Goal: Task Accomplishment & Management: Manage account settings

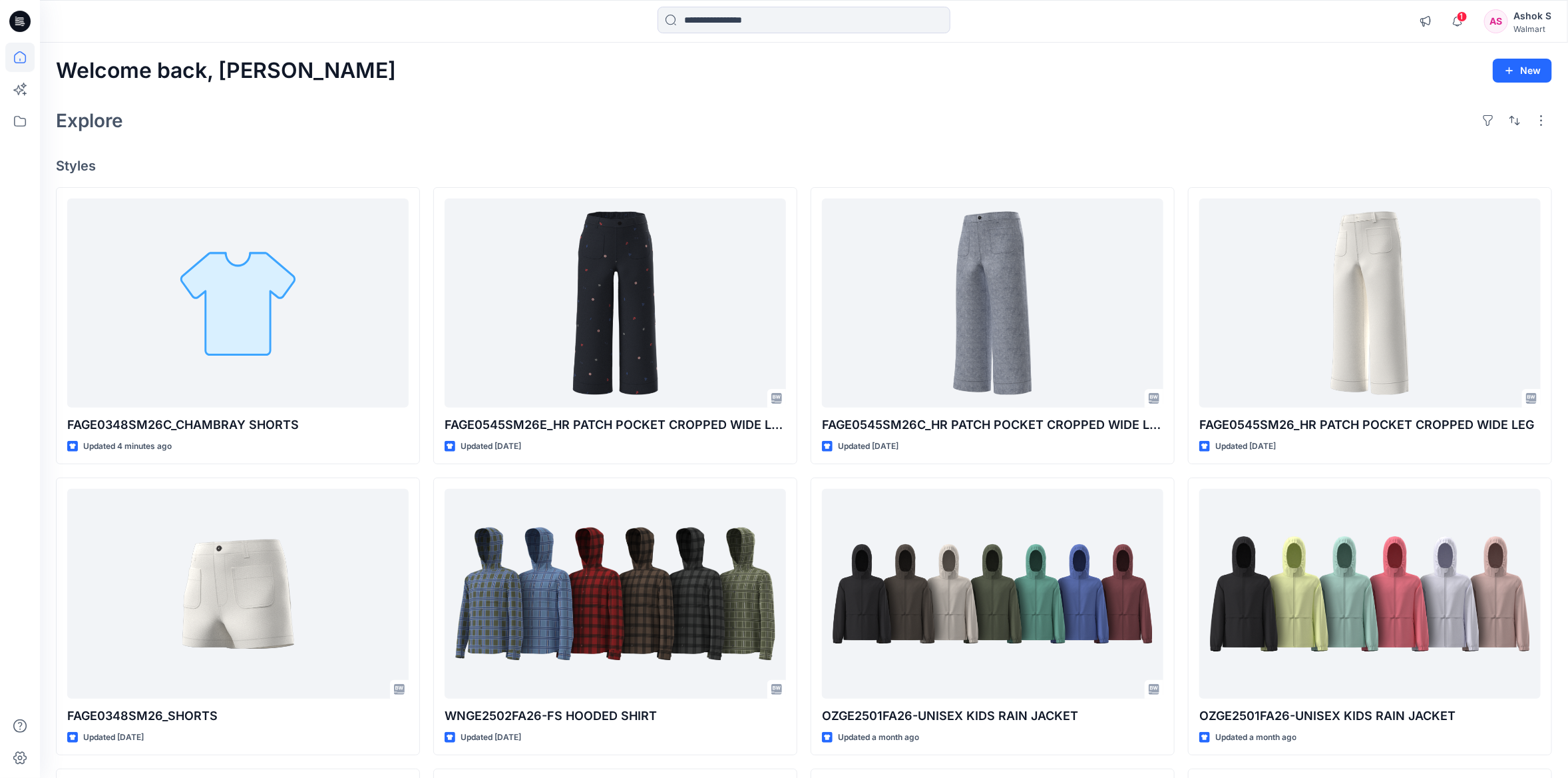
click at [359, 95] on div "Welcome back, [PERSON_NAME] New Explore Styles FAGE0348SM26C_CHAMBRAY SHORTS Up…" at bounding box center [804, 576] width 1529 height 1068
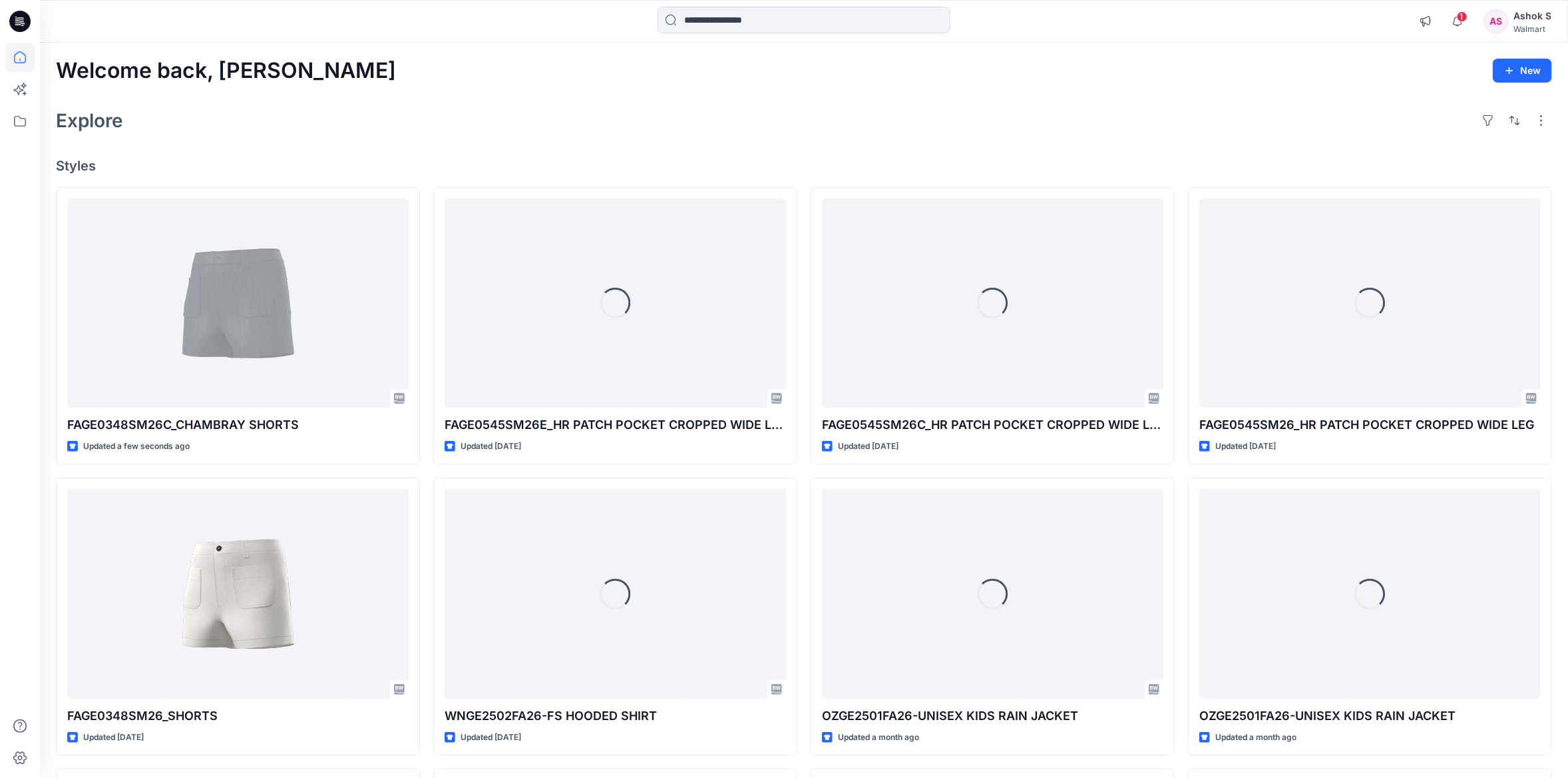
click at [481, 111] on div "Explore" at bounding box center [804, 121] width 1497 height 32
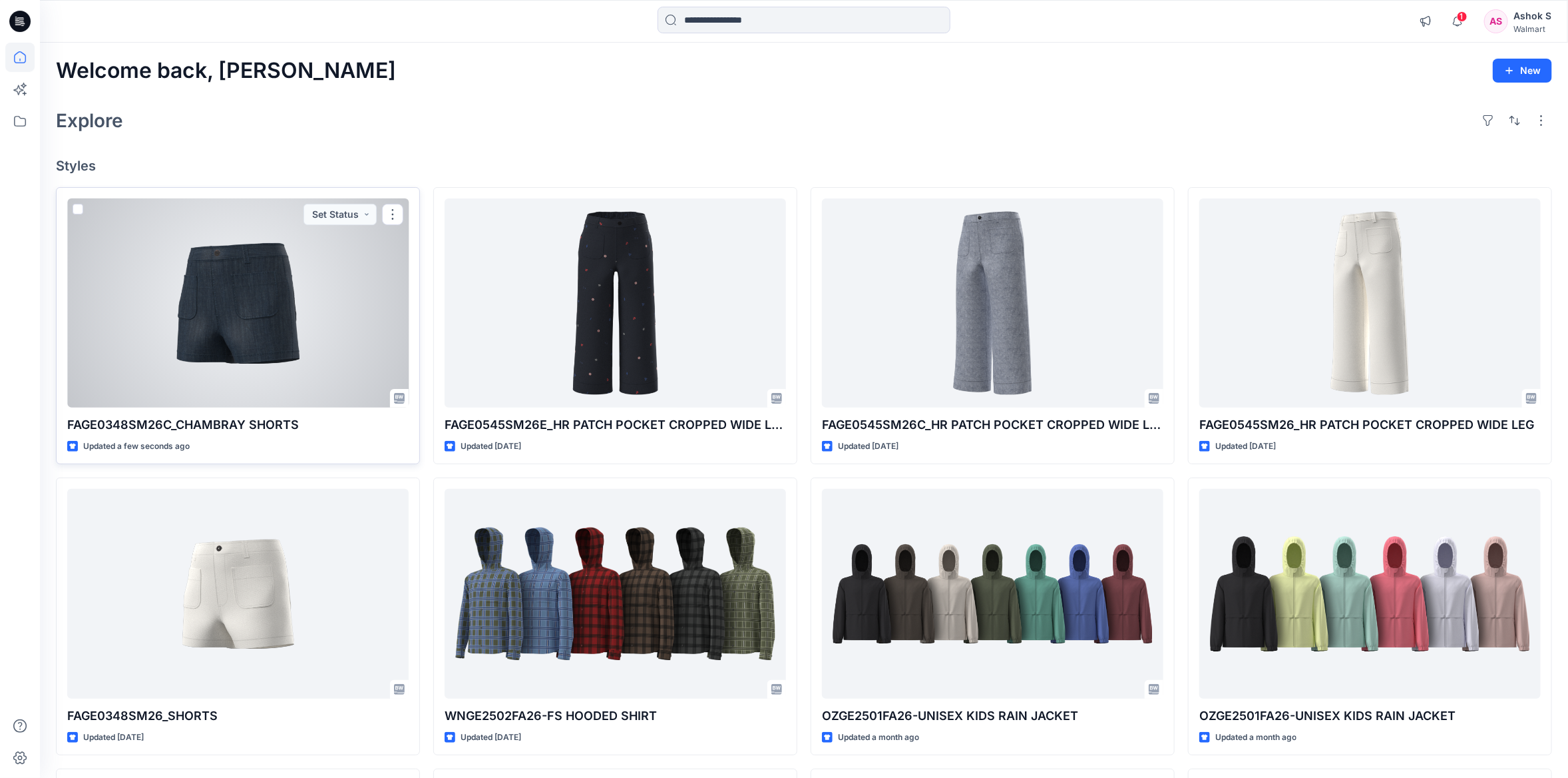
click at [280, 308] on div at bounding box center [238, 303] width 342 height 209
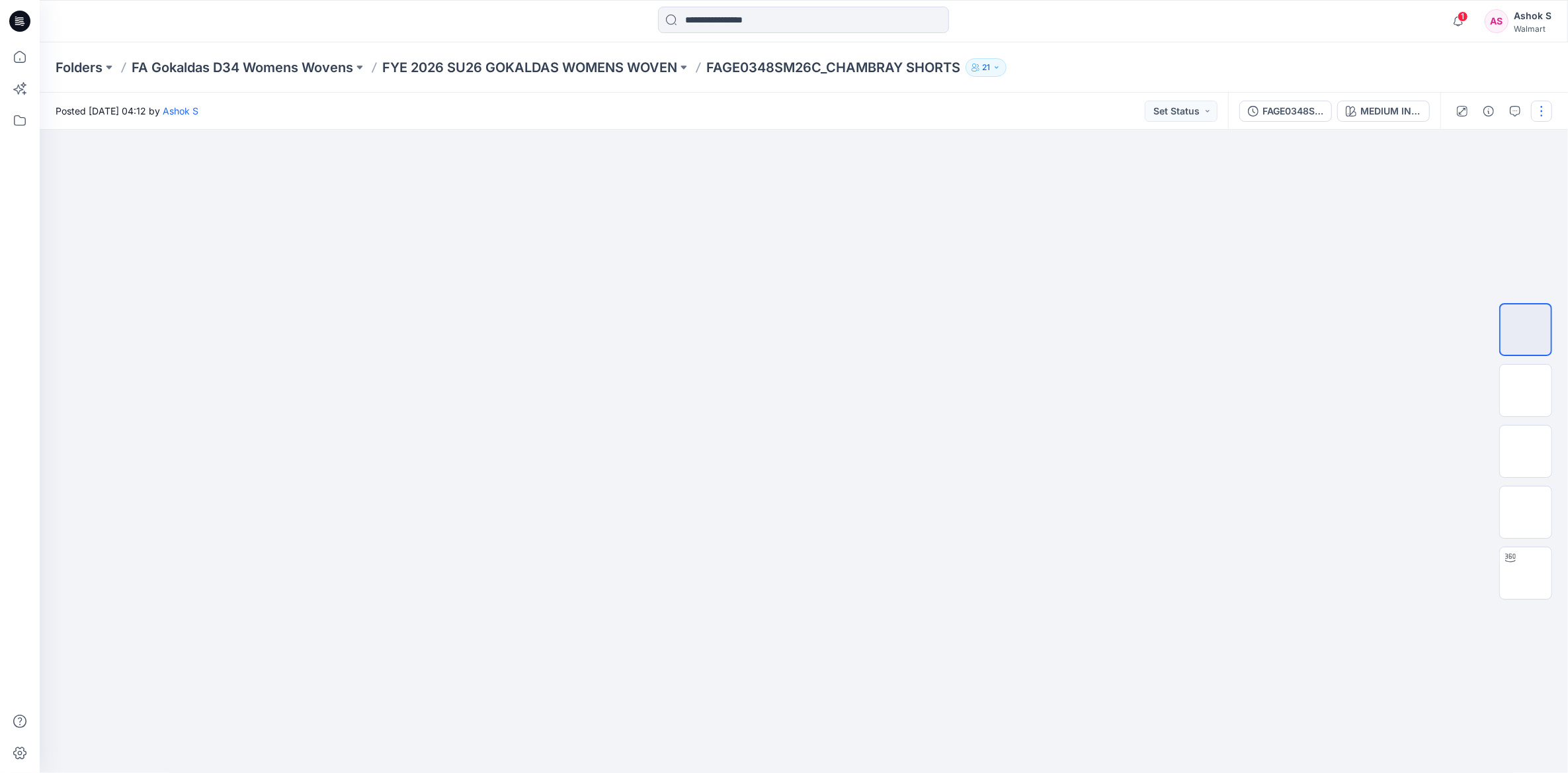
click at [1540, 113] on button "button" at bounding box center [1542, 111] width 21 height 21
click at [1465, 177] on p "Edit" at bounding box center [1457, 178] width 17 height 14
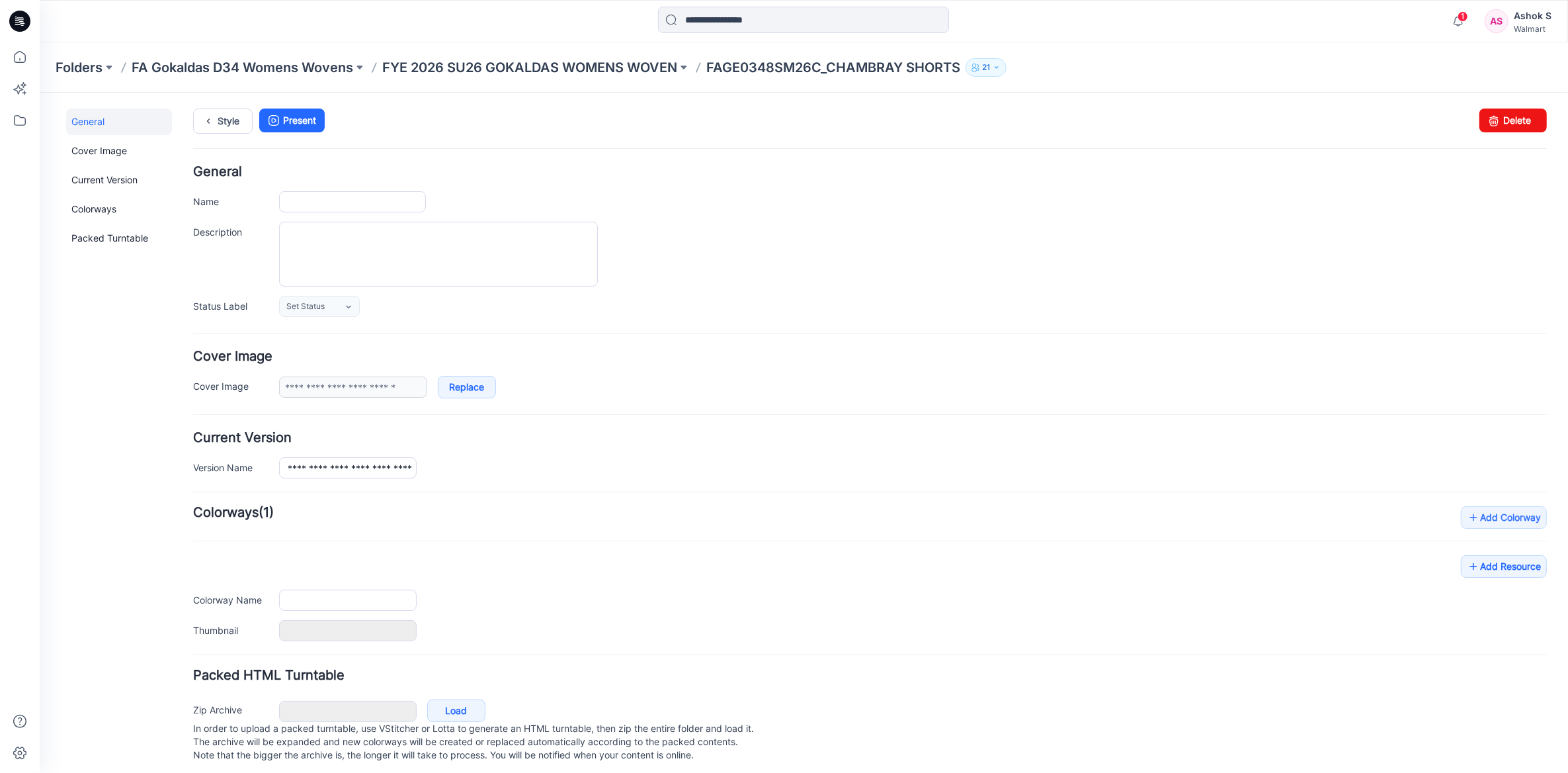
type input "**********"
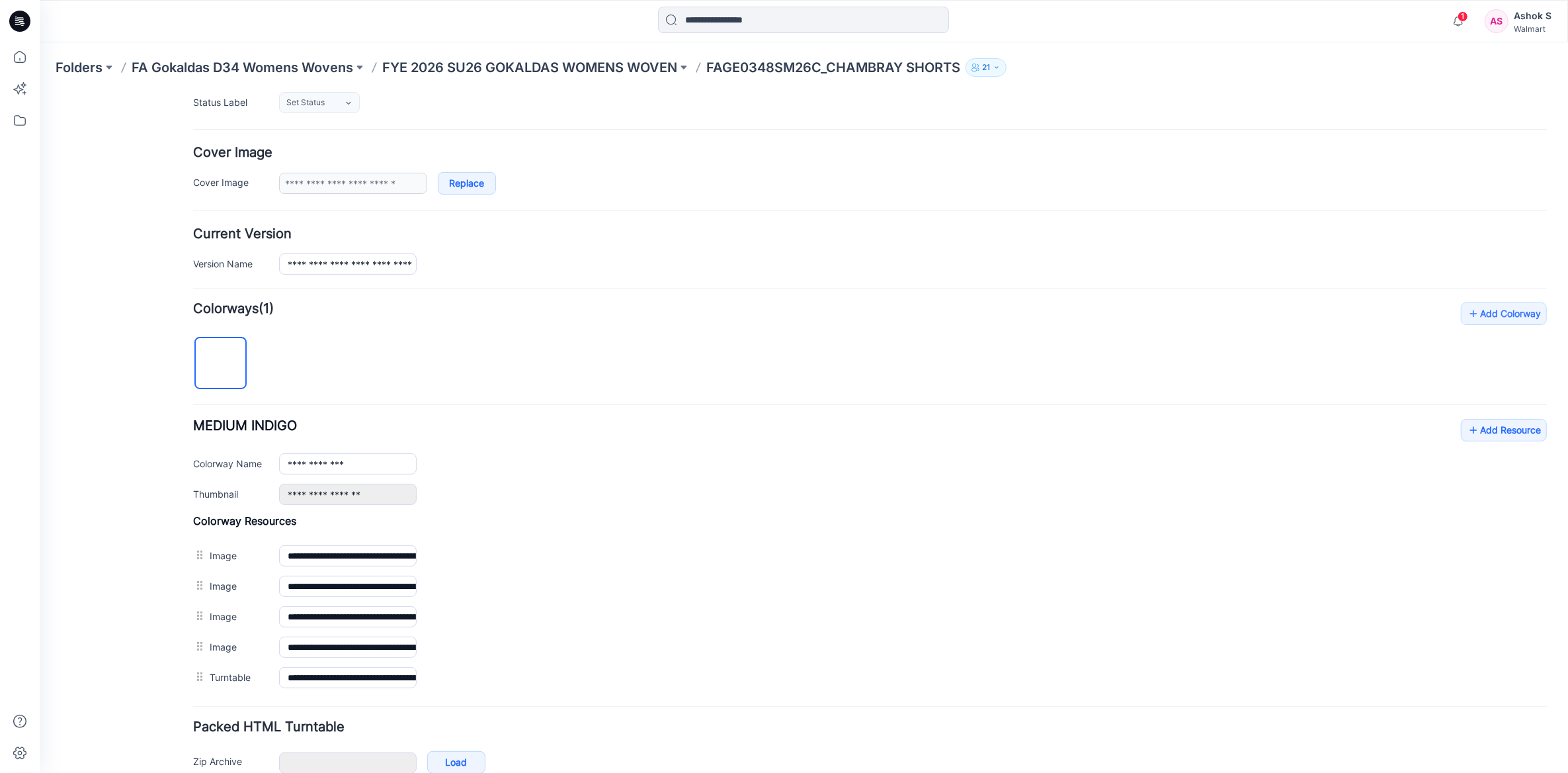
scroll to position [273, 0]
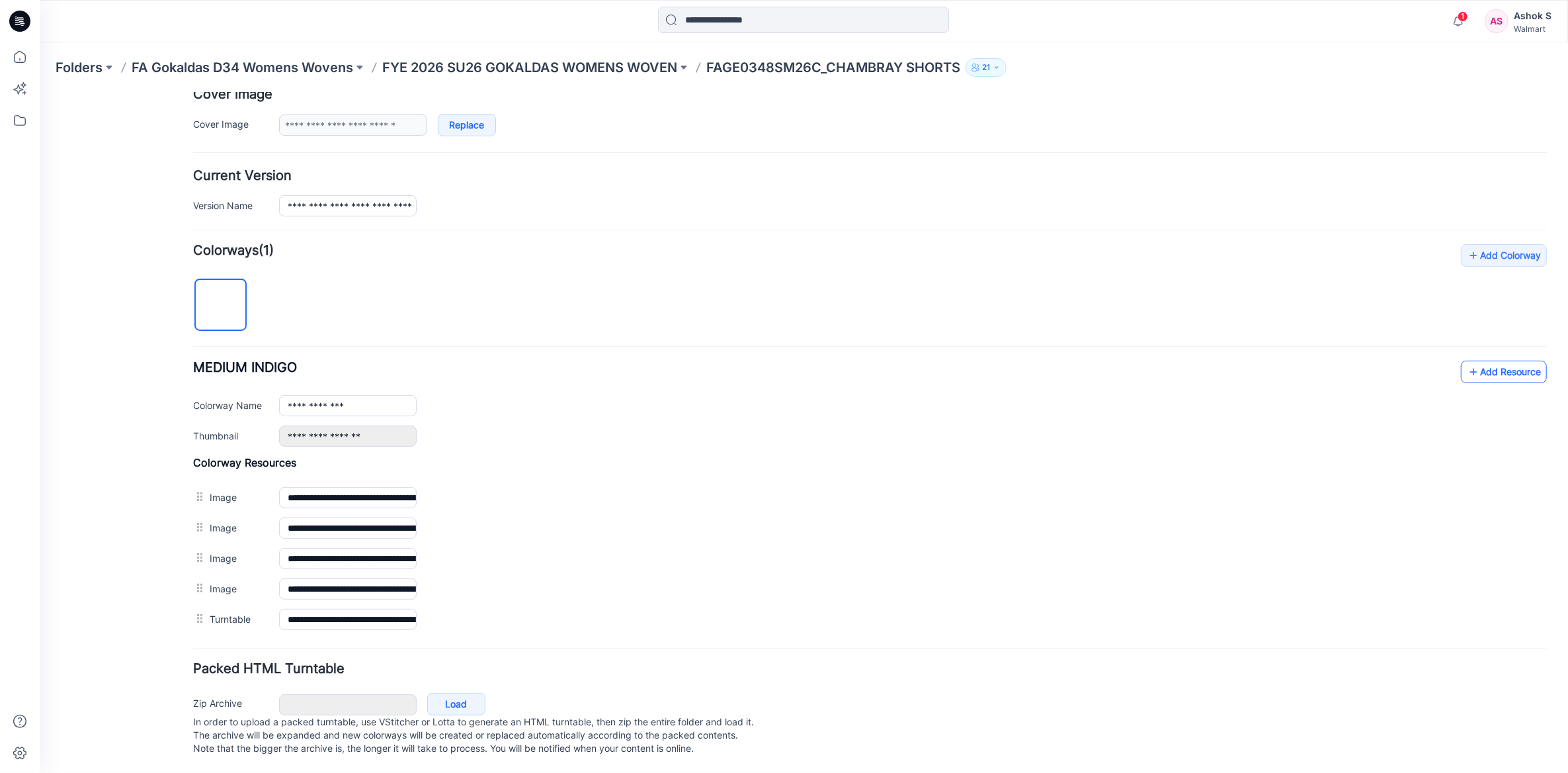
click at [1503, 360] on link "Add Resource" at bounding box center [1504, 371] width 86 height 23
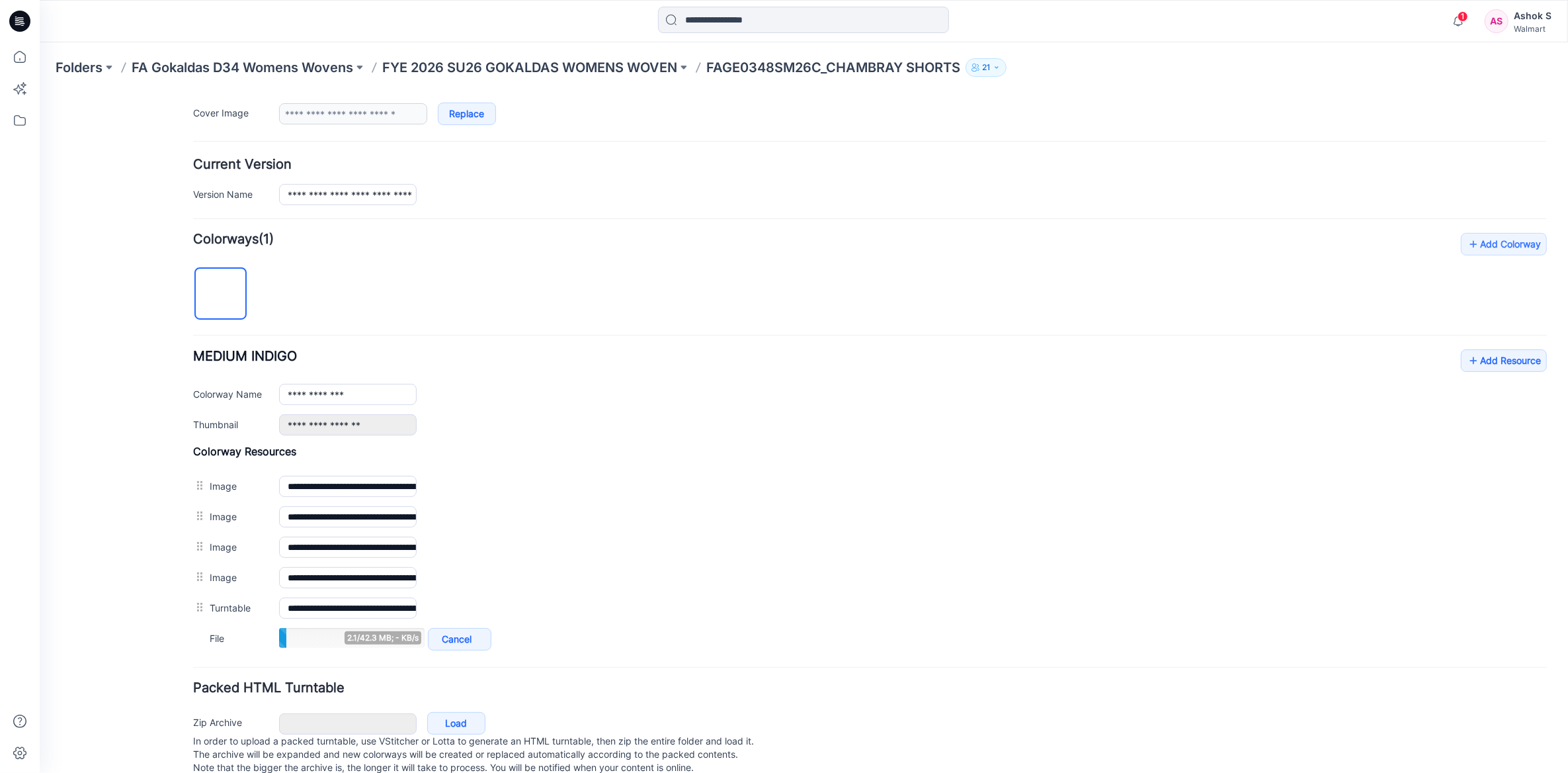
click at [105, 514] on div "General Cover Image Current Version Colorways Packed Turntable" at bounding box center [119, 313] width 106 height 957
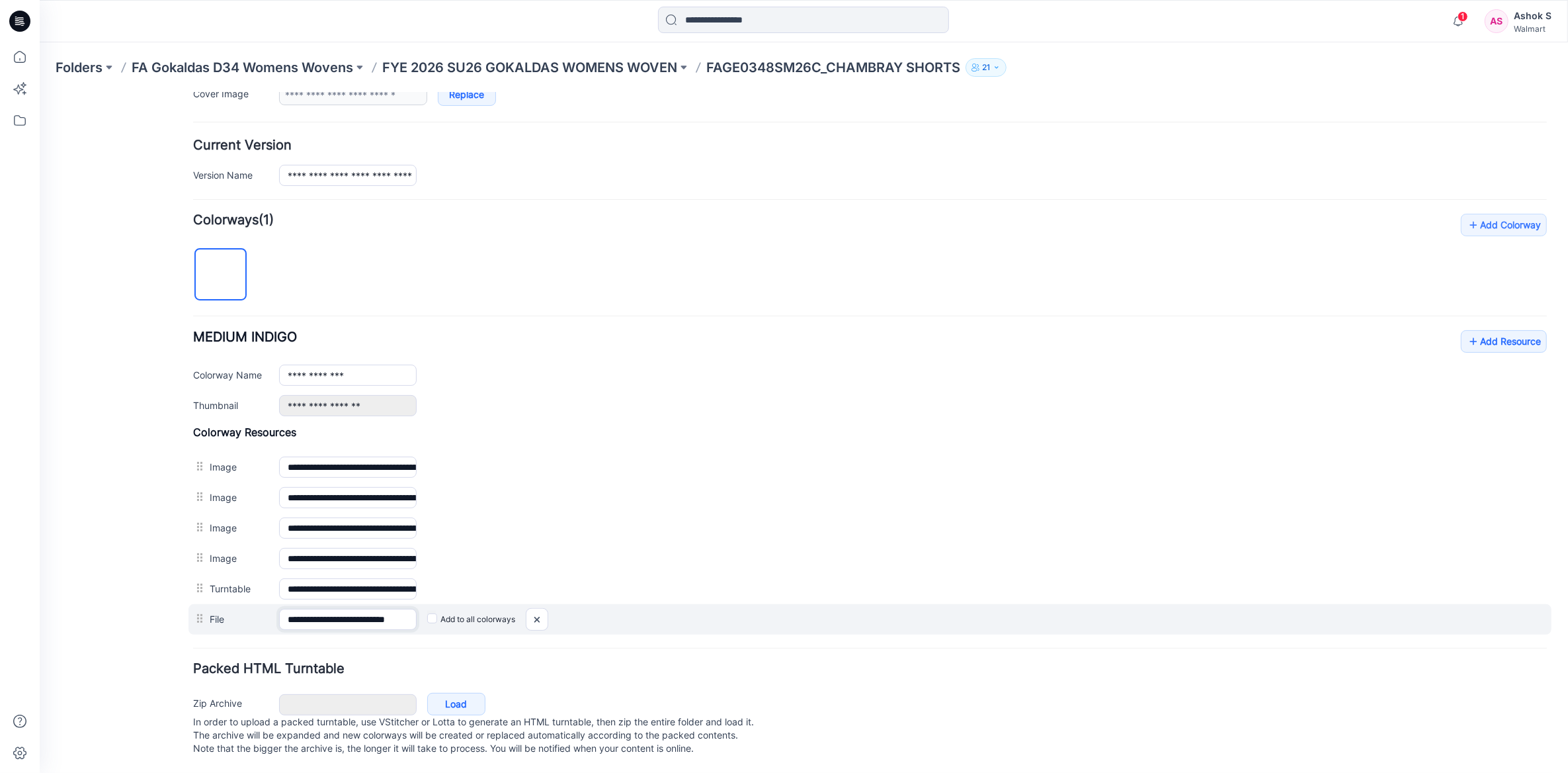
scroll to position [0, 46]
drag, startPoint x: 398, startPoint y: 608, endPoint x: 440, endPoint y: 605, distance: 42.1
click at [440, 605] on div "**********" at bounding box center [870, 618] width 1363 height 31
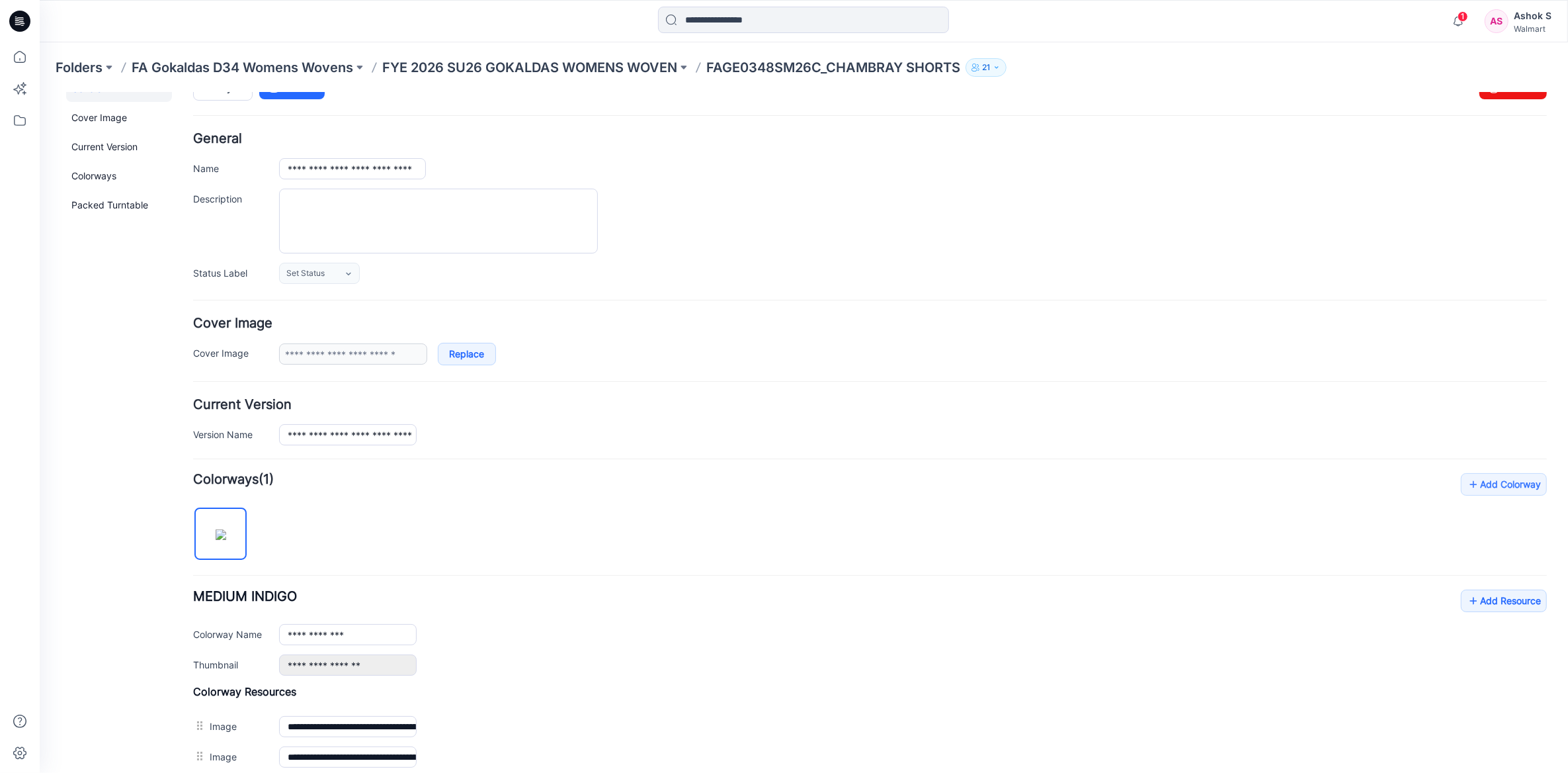
scroll to position [0, 0]
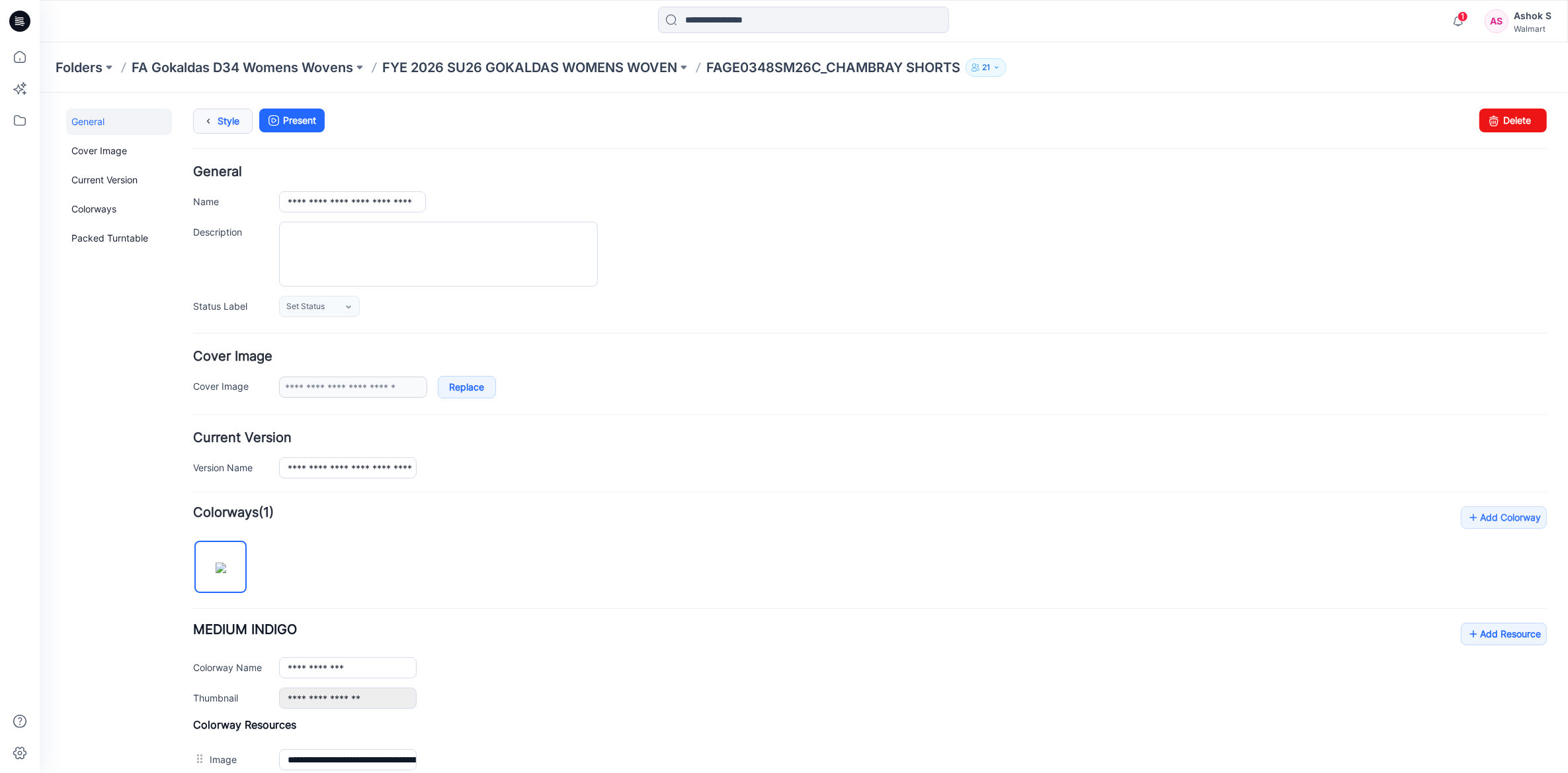
click at [210, 116] on icon at bounding box center [208, 121] width 19 height 24
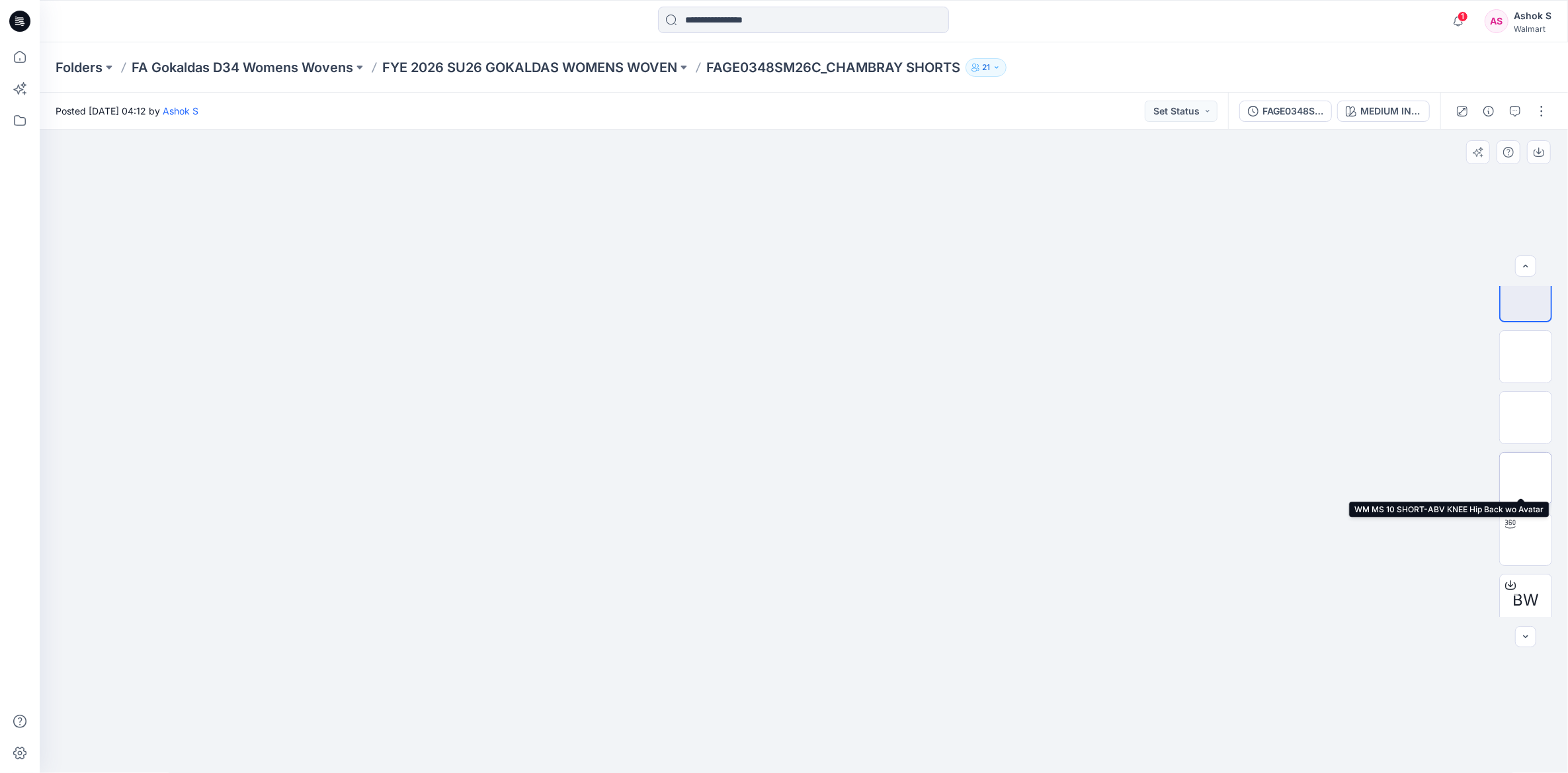
scroll to position [26, 0]
click at [13, 59] on icon at bounding box center [20, 57] width 29 height 29
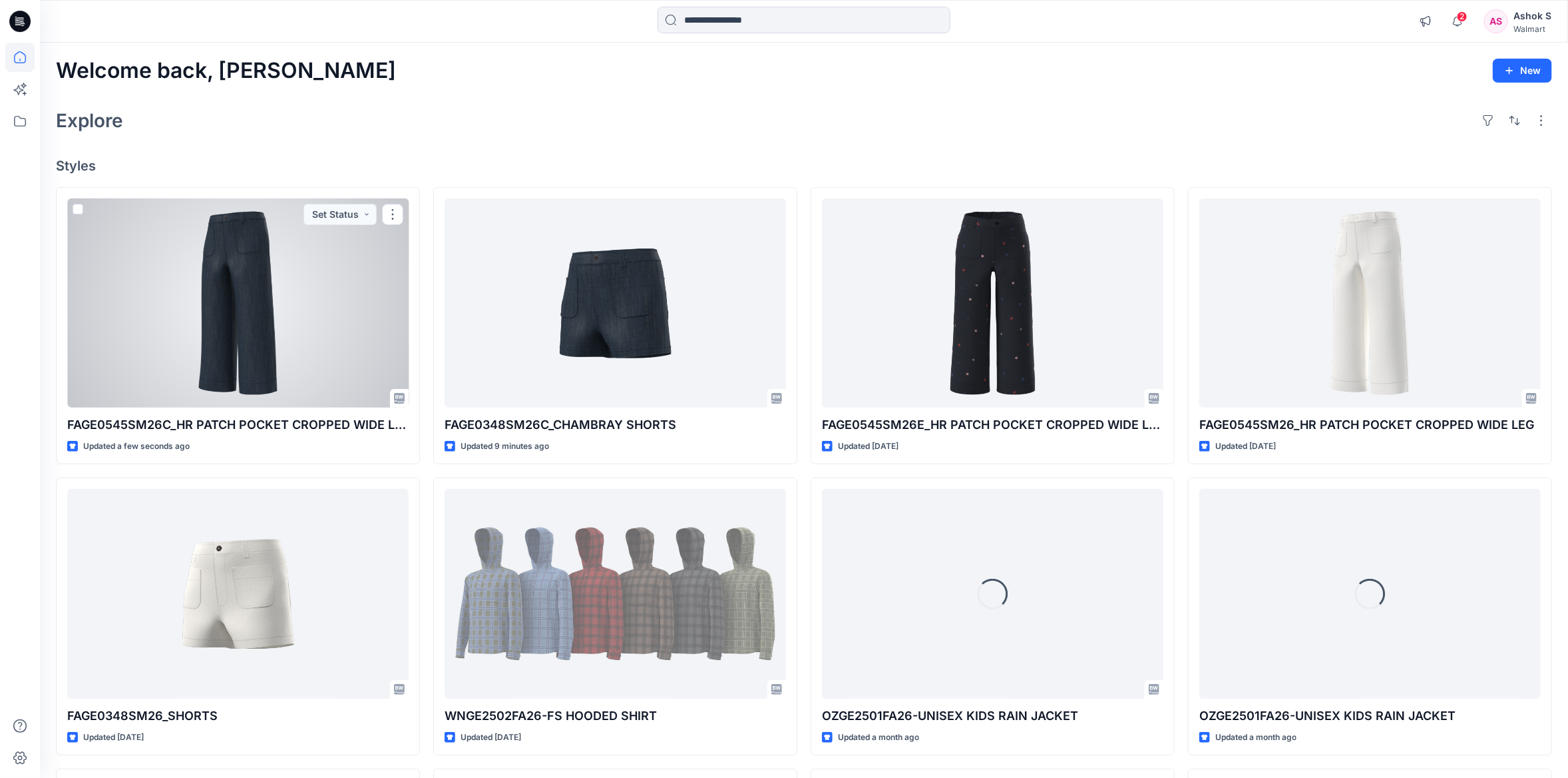
click at [277, 270] on div at bounding box center [238, 303] width 342 height 209
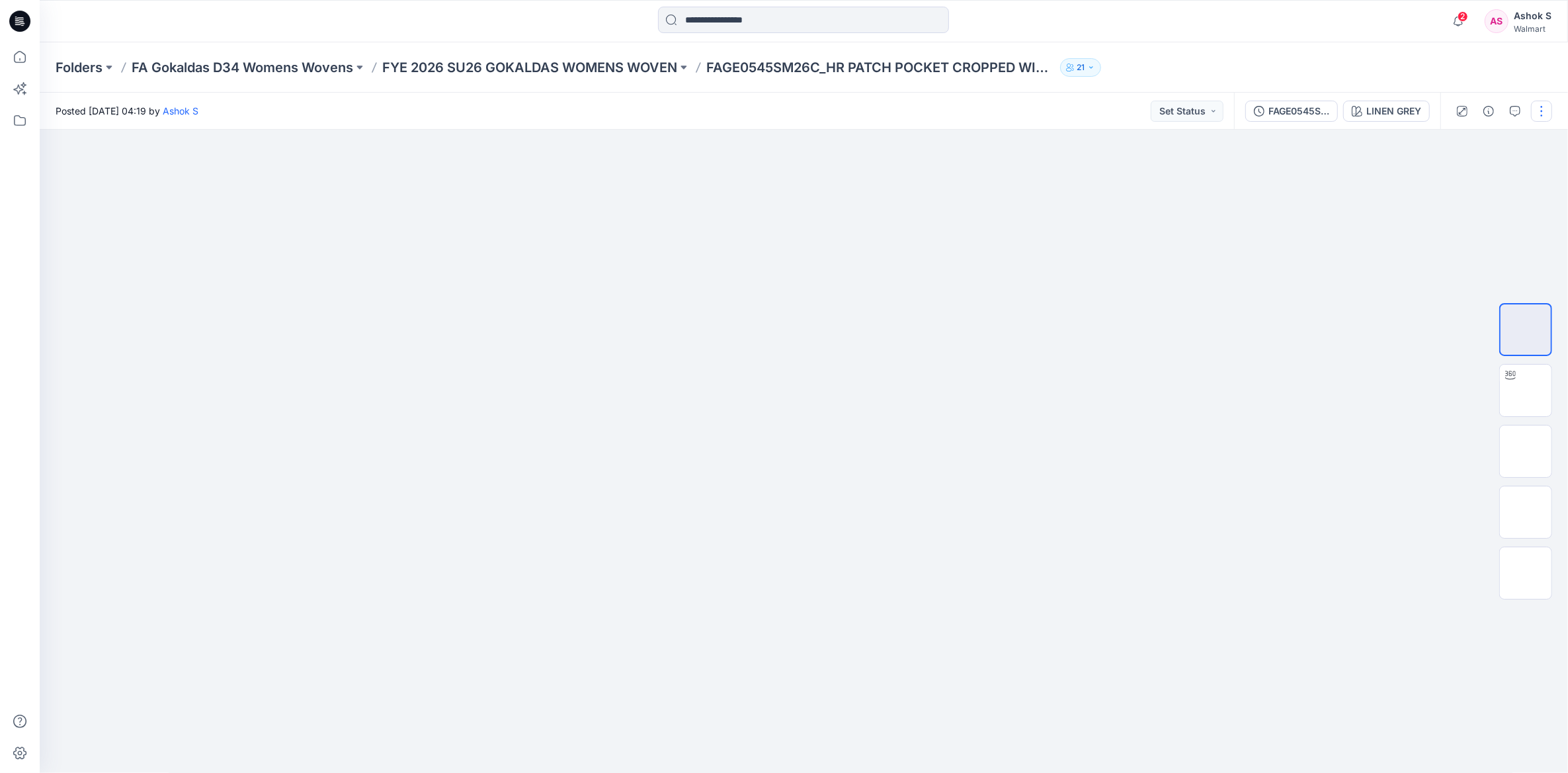
click at [1541, 111] on button "button" at bounding box center [1542, 111] width 21 height 21
click at [1472, 181] on button "Edit" at bounding box center [1486, 178] width 121 height 25
click at [1447, 176] on button "Edit" at bounding box center [1486, 178] width 121 height 25
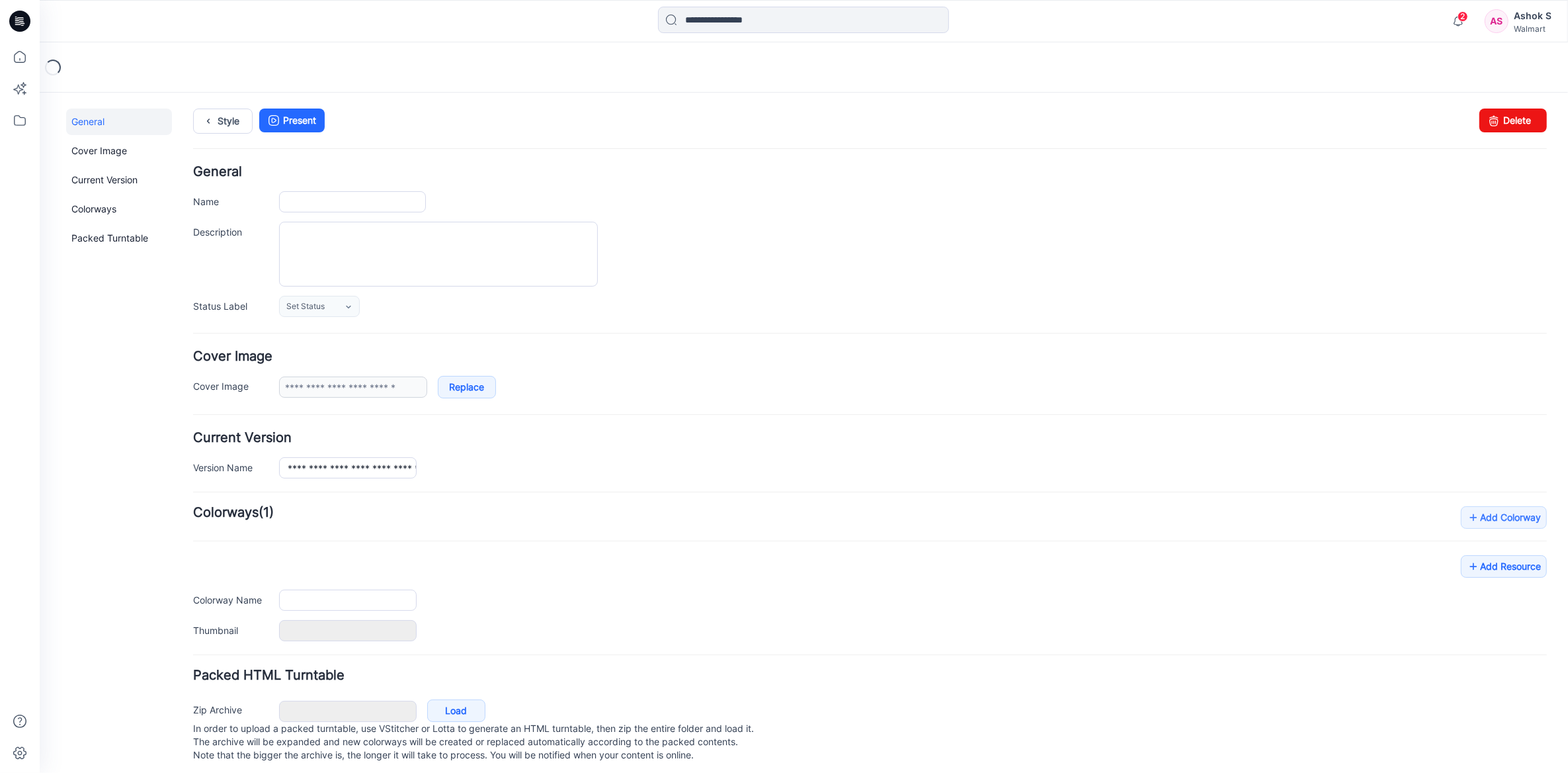
type input "**********"
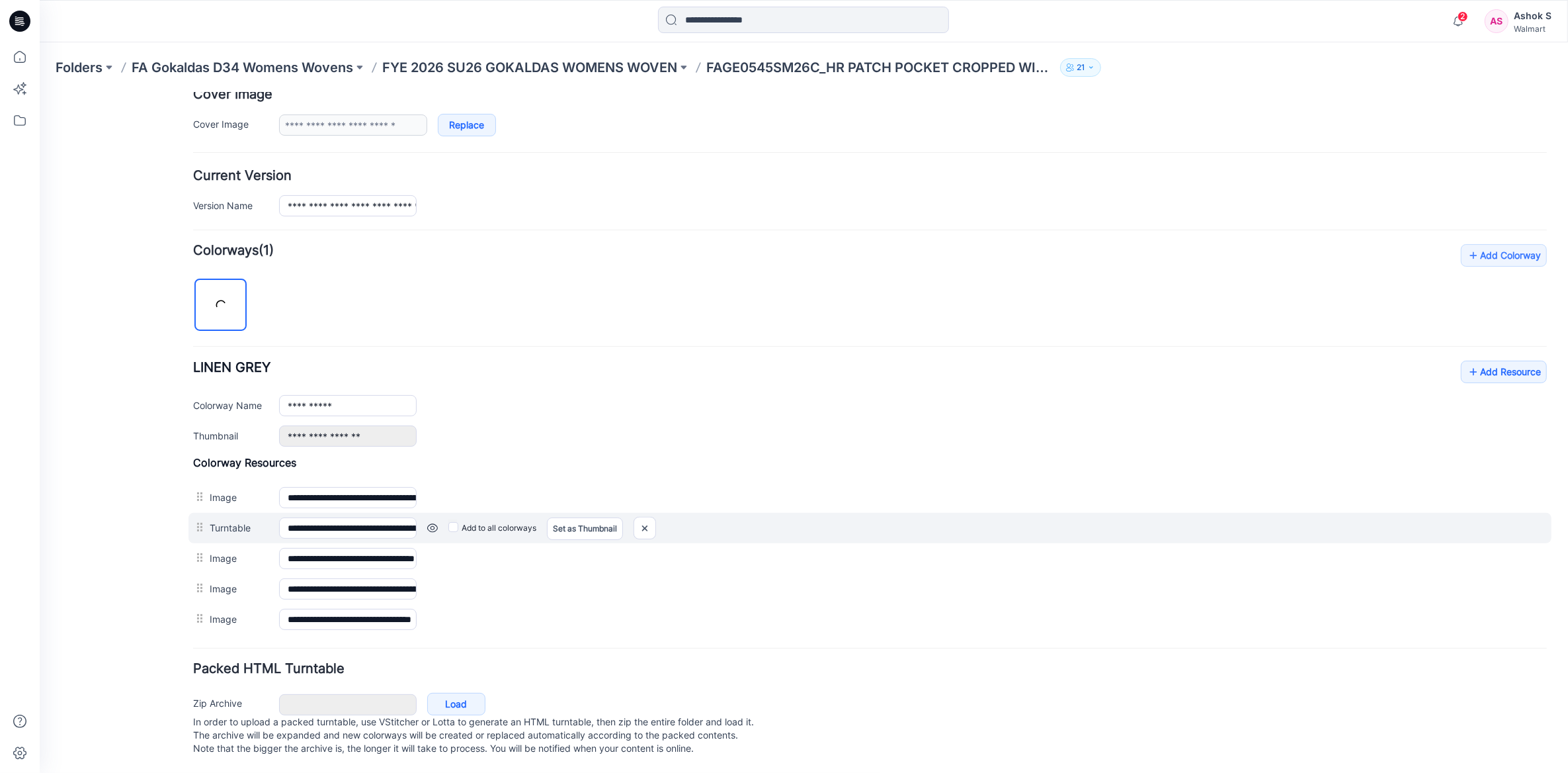
scroll to position [273, 0]
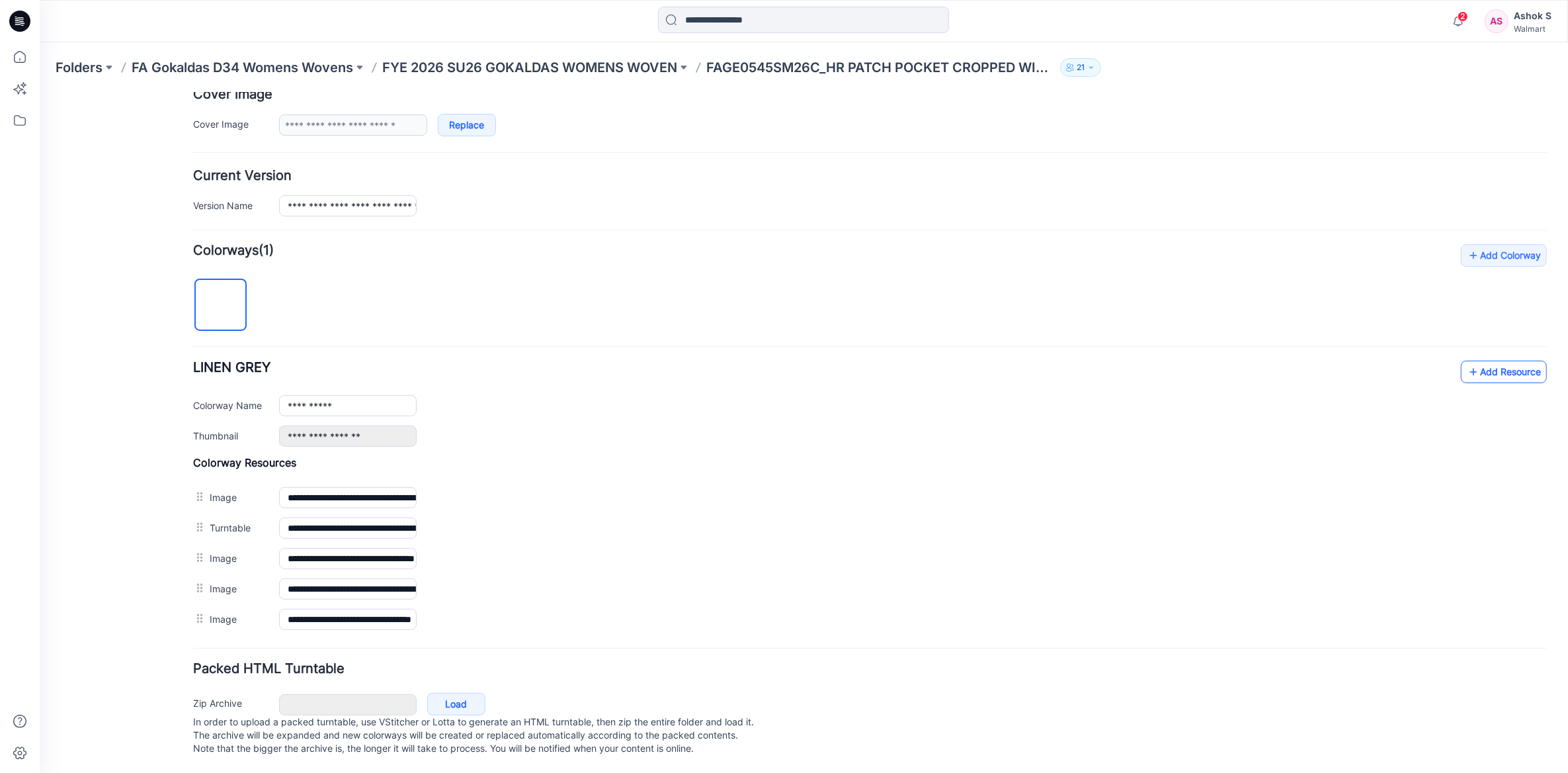
click at [1524, 360] on link "Add Resource" at bounding box center [1504, 371] width 86 height 23
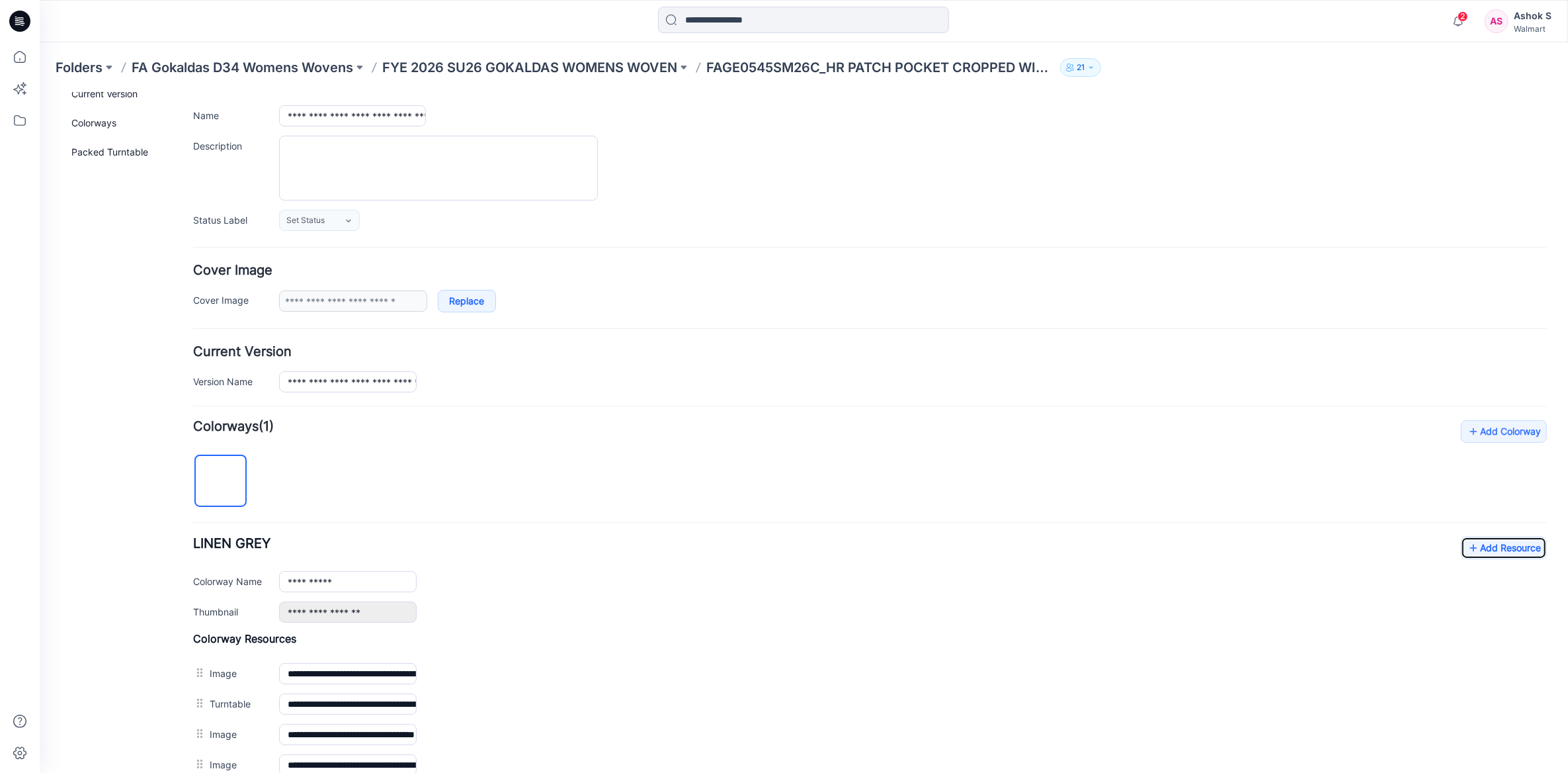
scroll to position [0, 0]
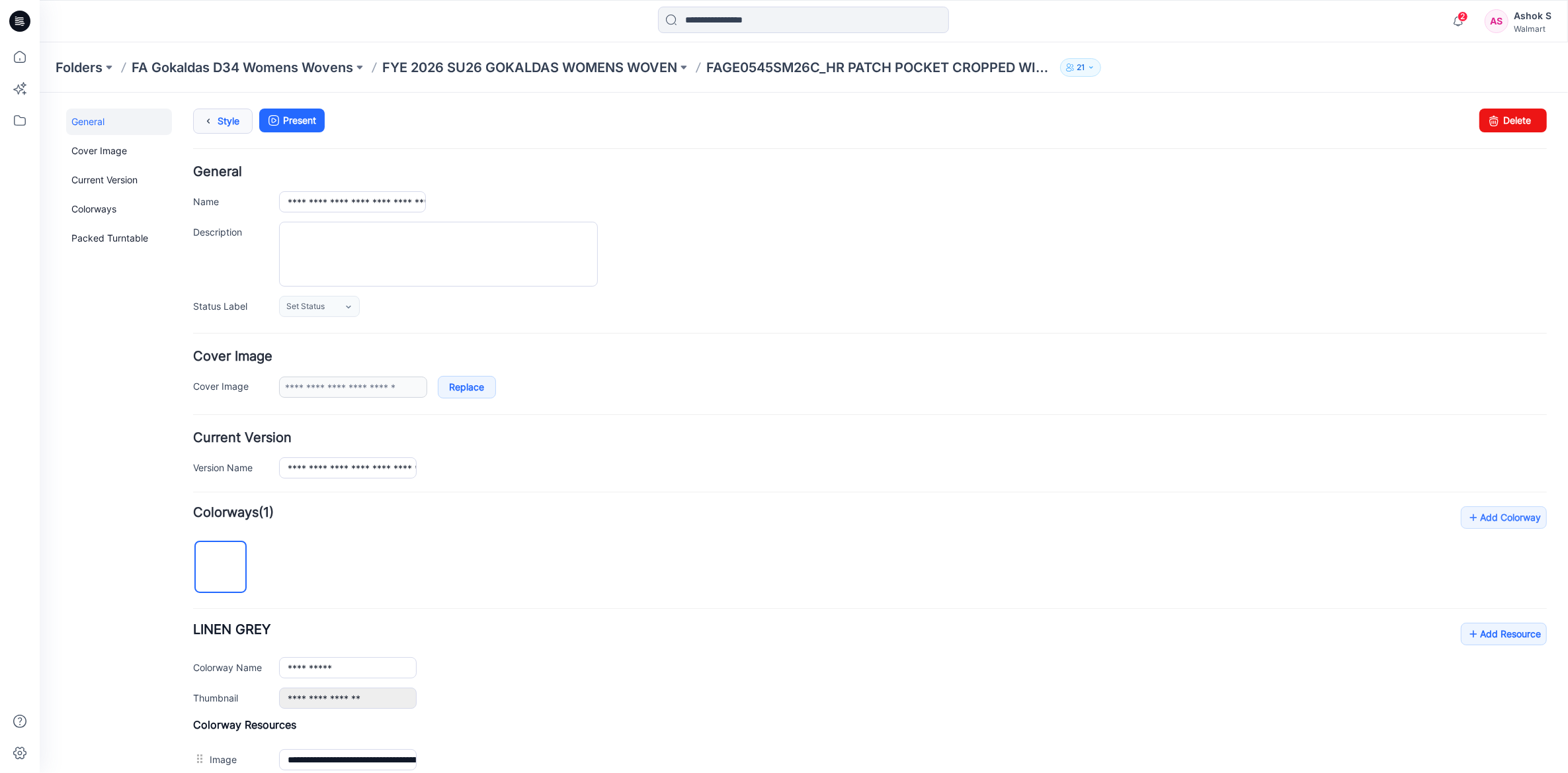
click at [229, 127] on link "Style" at bounding box center [223, 121] width 60 height 25
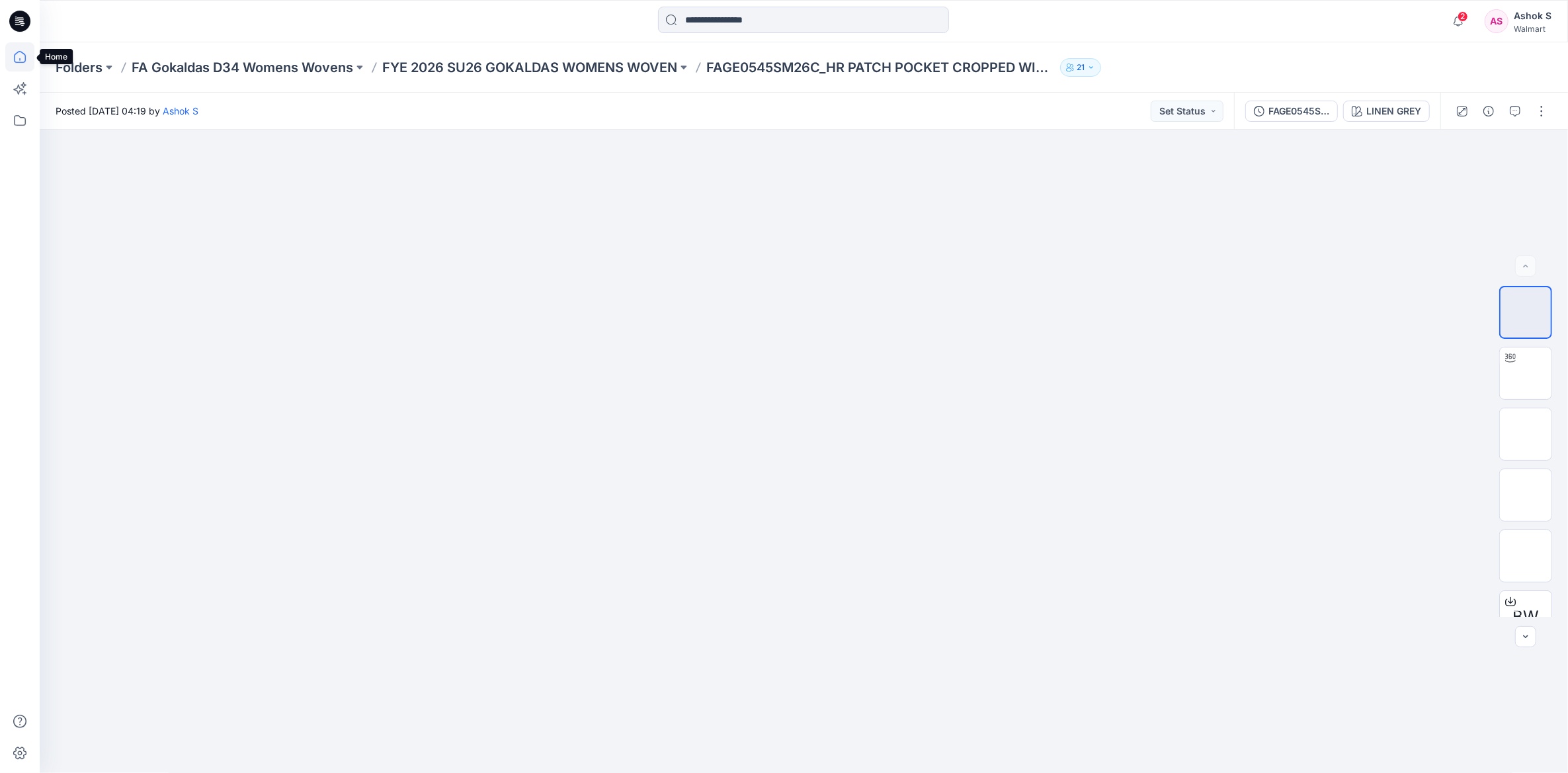
click at [15, 60] on icon at bounding box center [20, 57] width 12 height 12
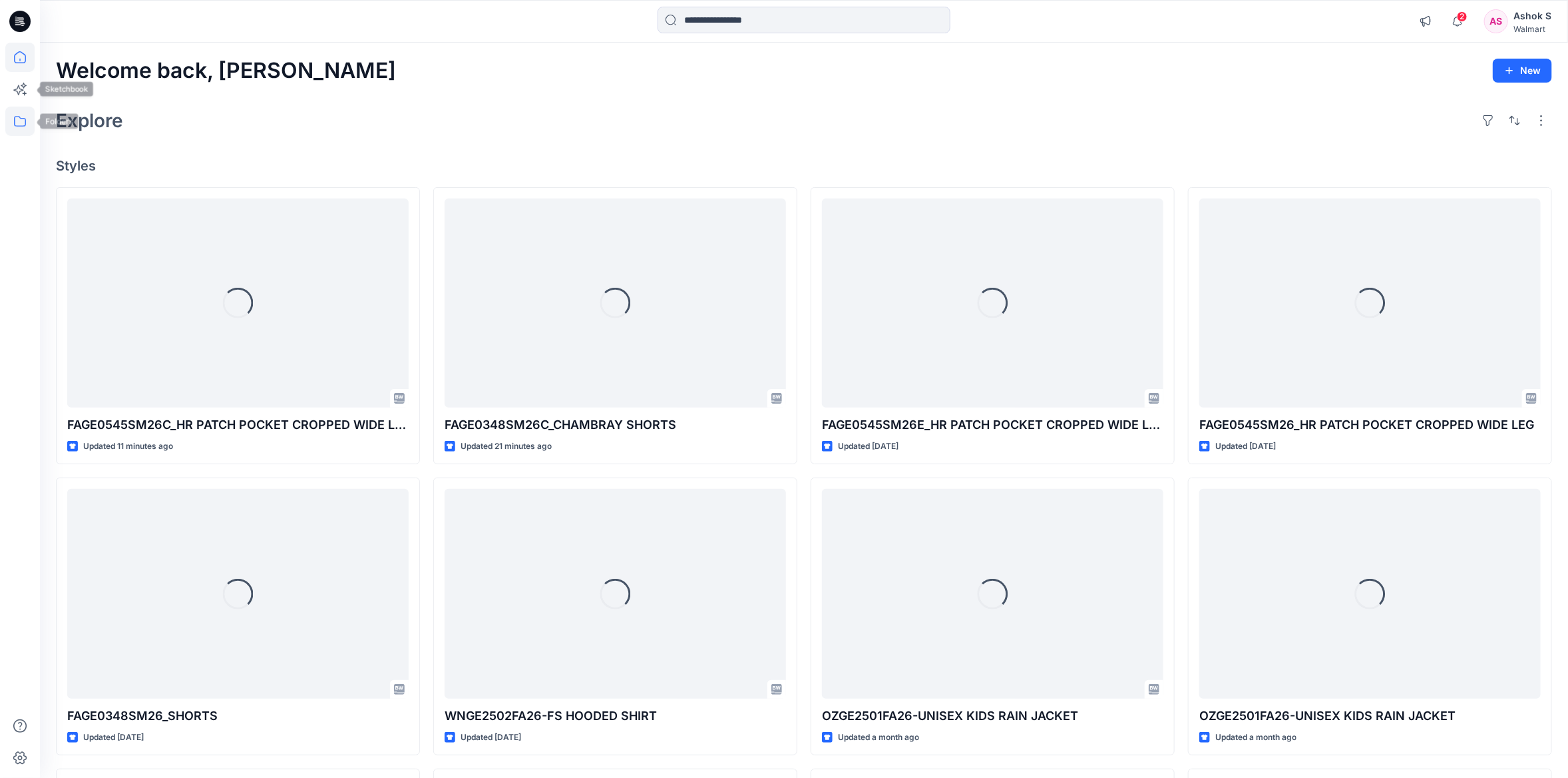
click at [21, 116] on icon at bounding box center [20, 122] width 29 height 29
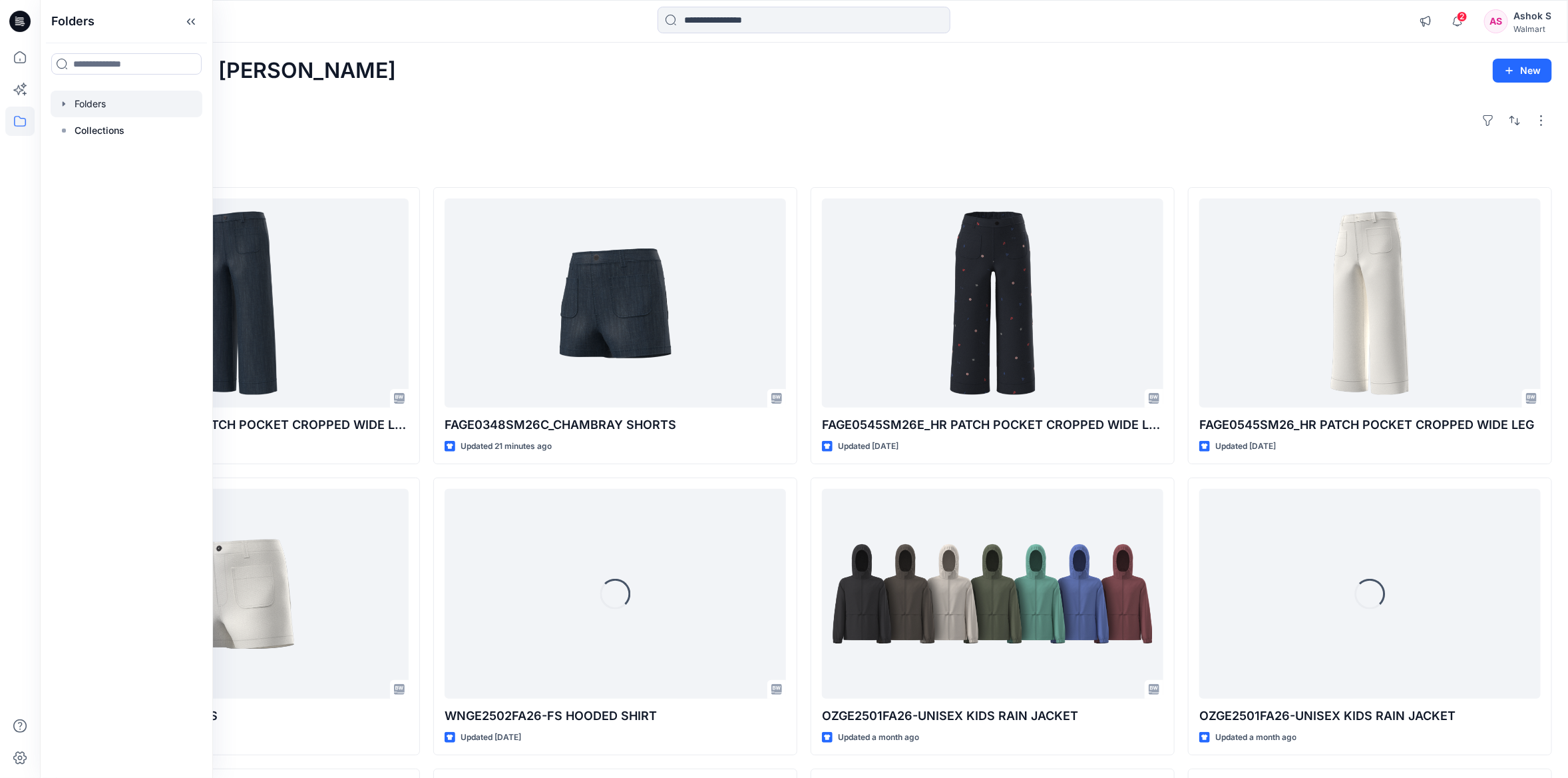
click at [115, 107] on div at bounding box center [126, 104] width 152 height 27
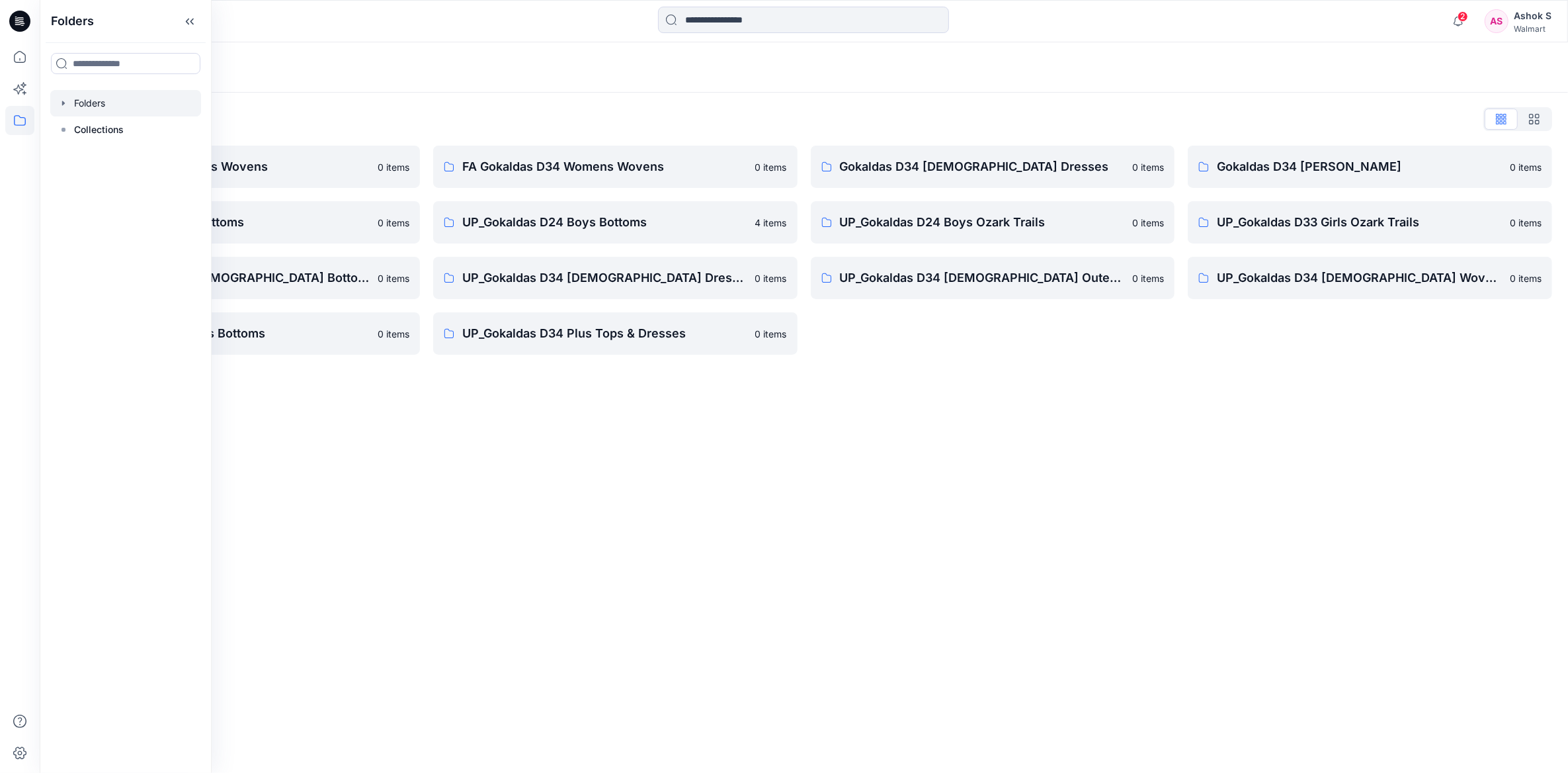
click at [562, 30] on div at bounding box center [804, 21] width 764 height 29
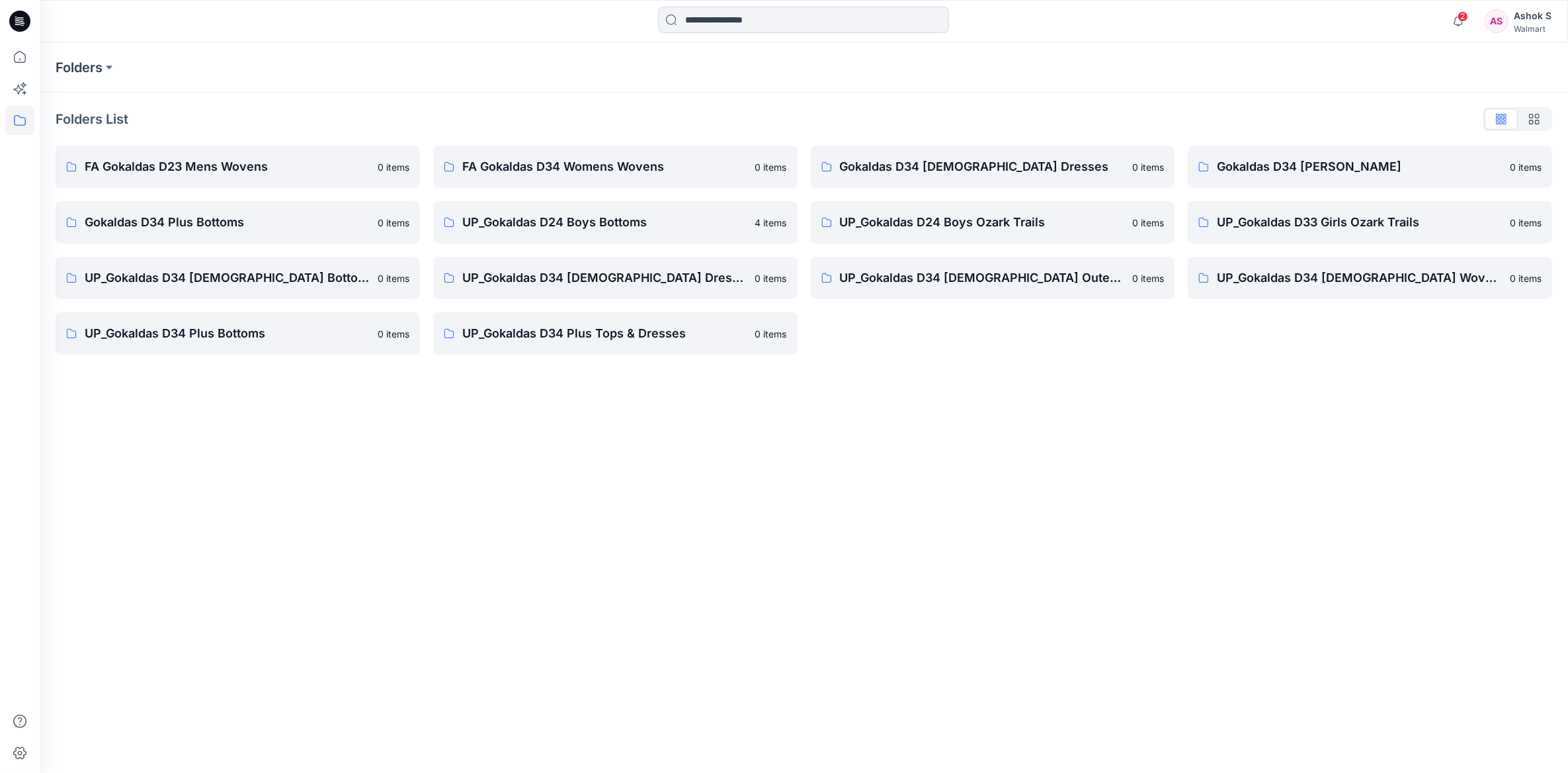
click at [1526, 11] on div "Ashok S" at bounding box center [1533, 16] width 38 height 16
click at [1403, 203] on p "Sign out" at bounding box center [1396, 208] width 36 height 25
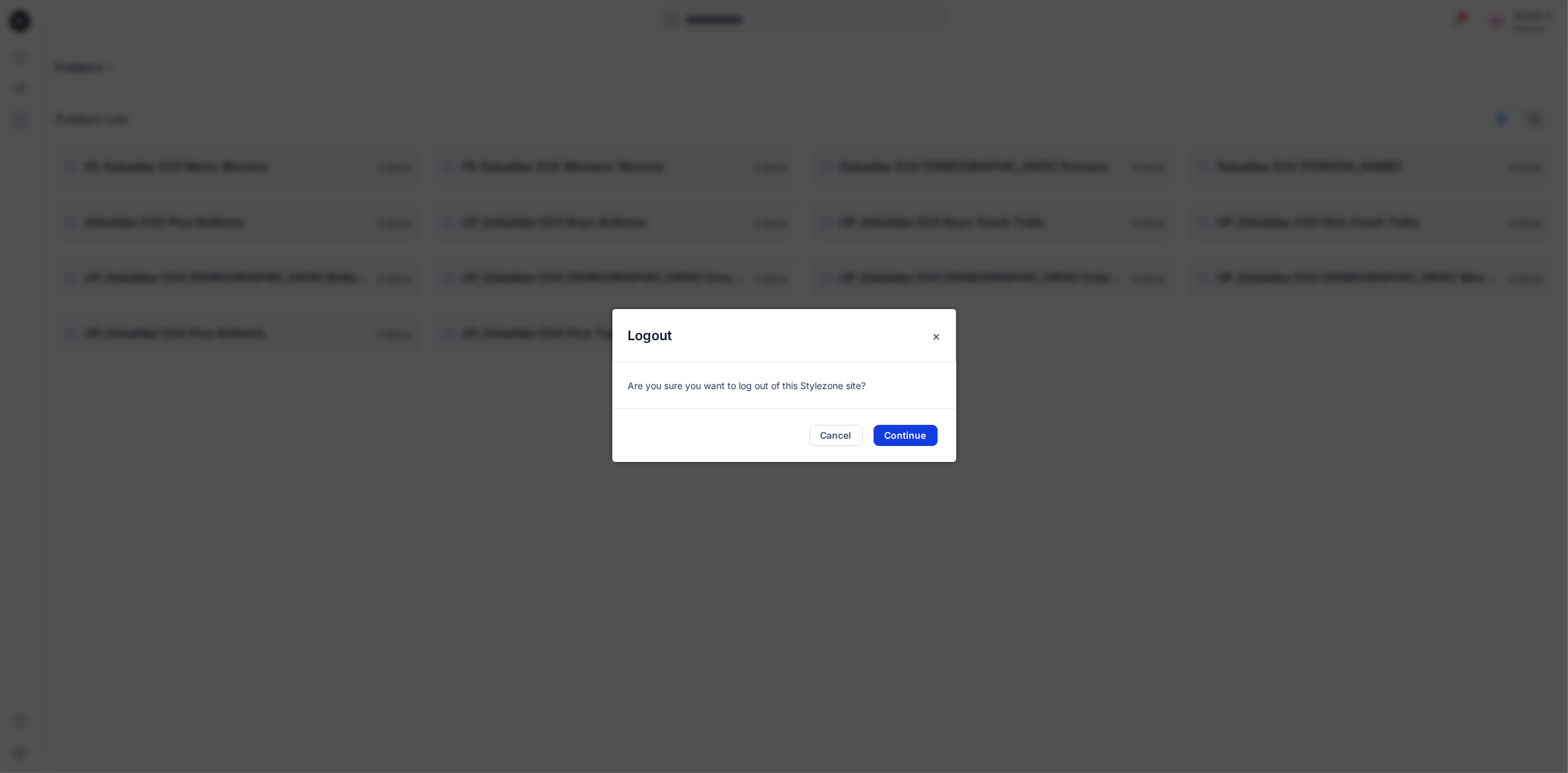
click at [912, 435] on button "Continue" at bounding box center [905, 435] width 64 height 21
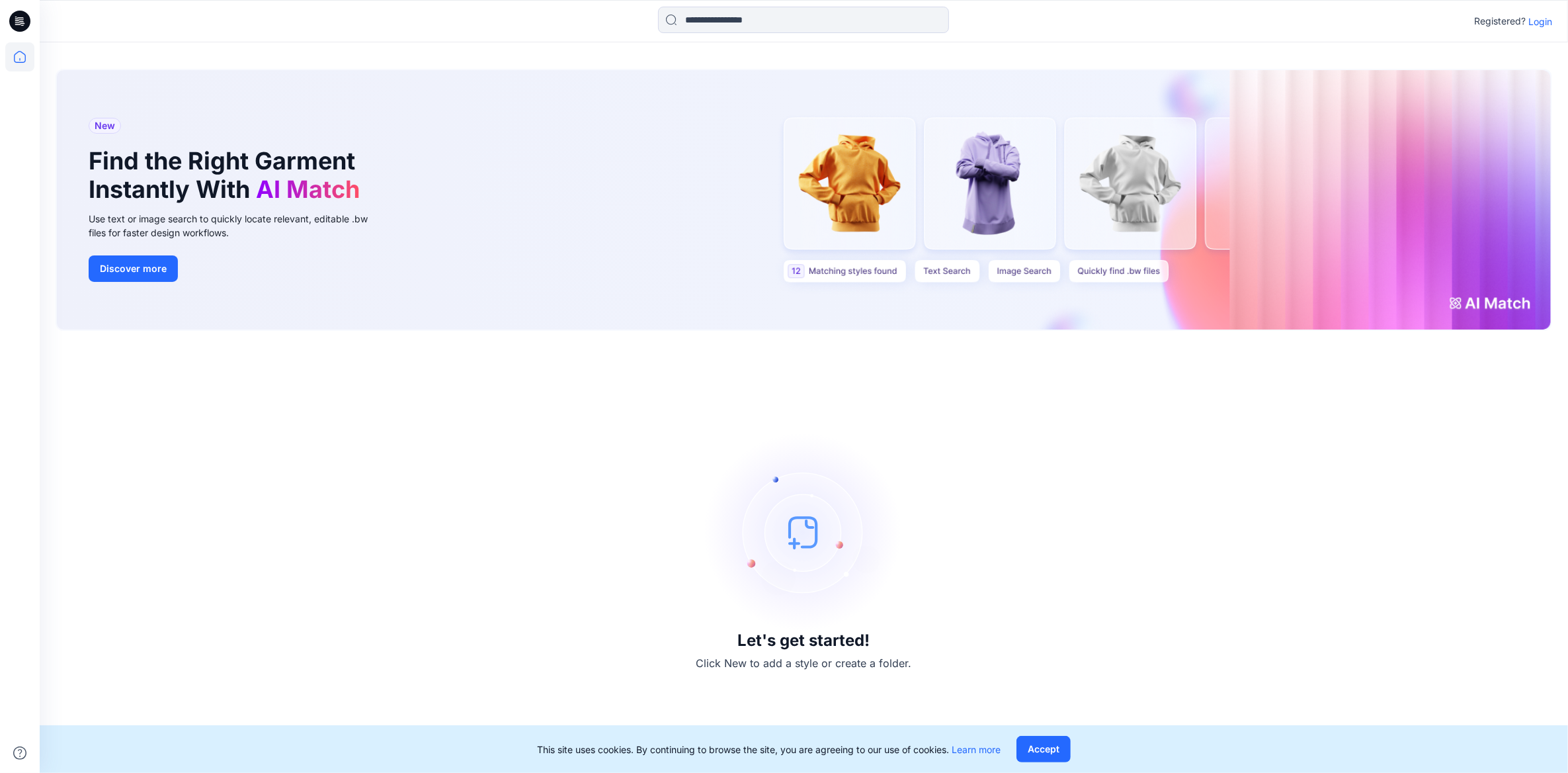
click at [1549, 22] on p "Login" at bounding box center [1541, 21] width 24 height 14
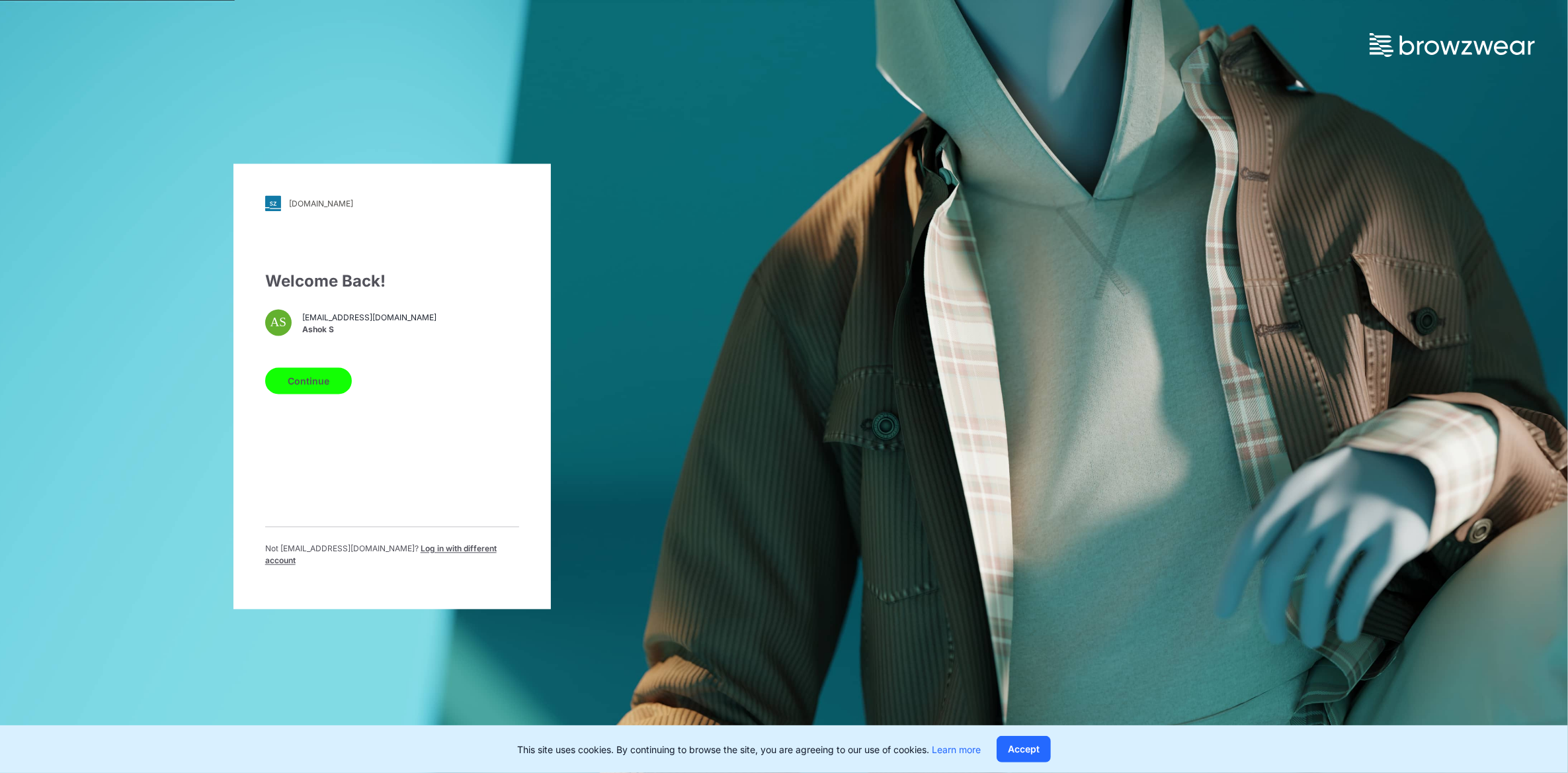
click at [470, 549] on span "Log in with different account" at bounding box center [381, 555] width 231 height 22
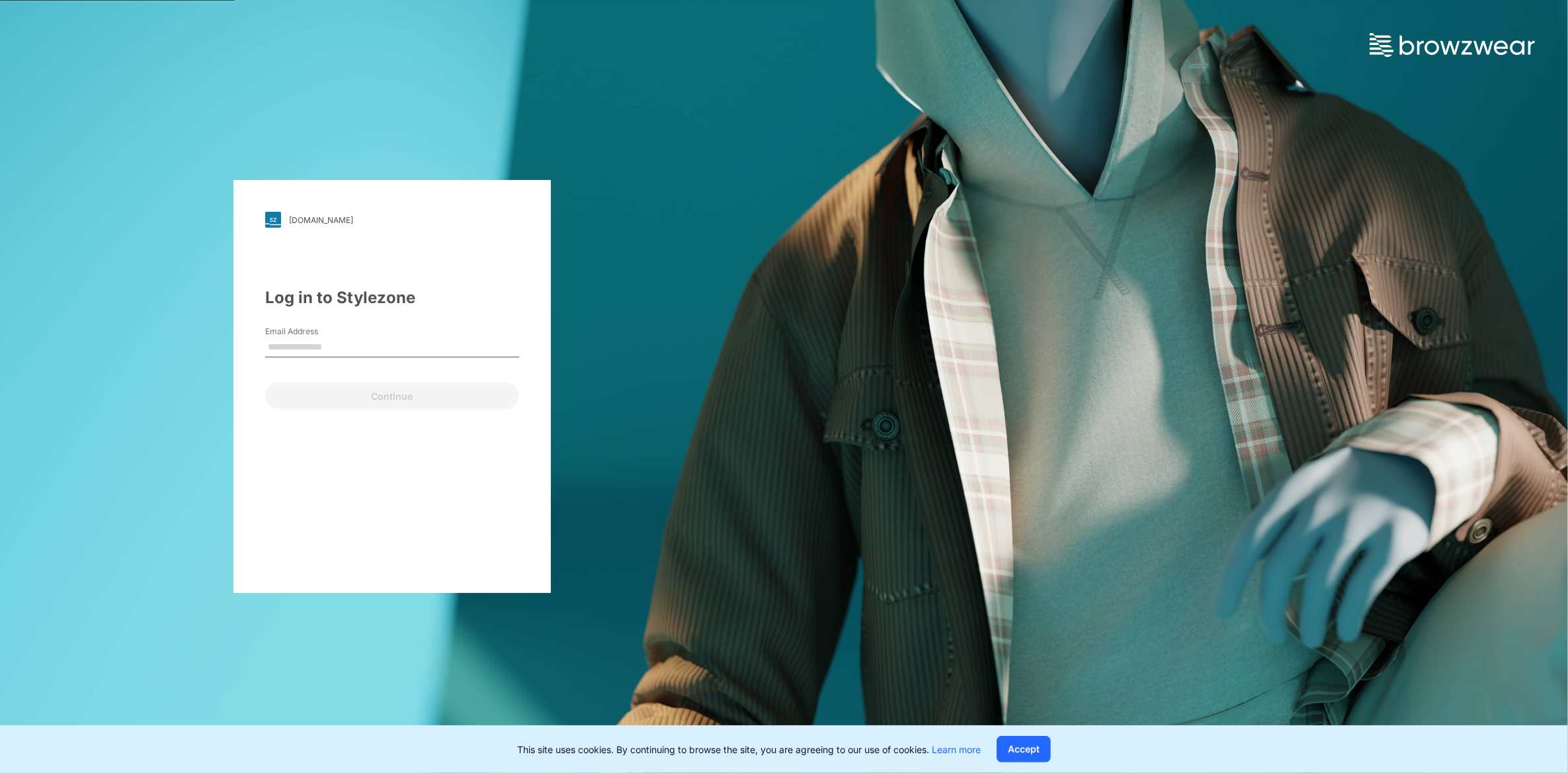
type input "**********"
click at [389, 403] on button "Continue" at bounding box center [392, 395] width 254 height 27
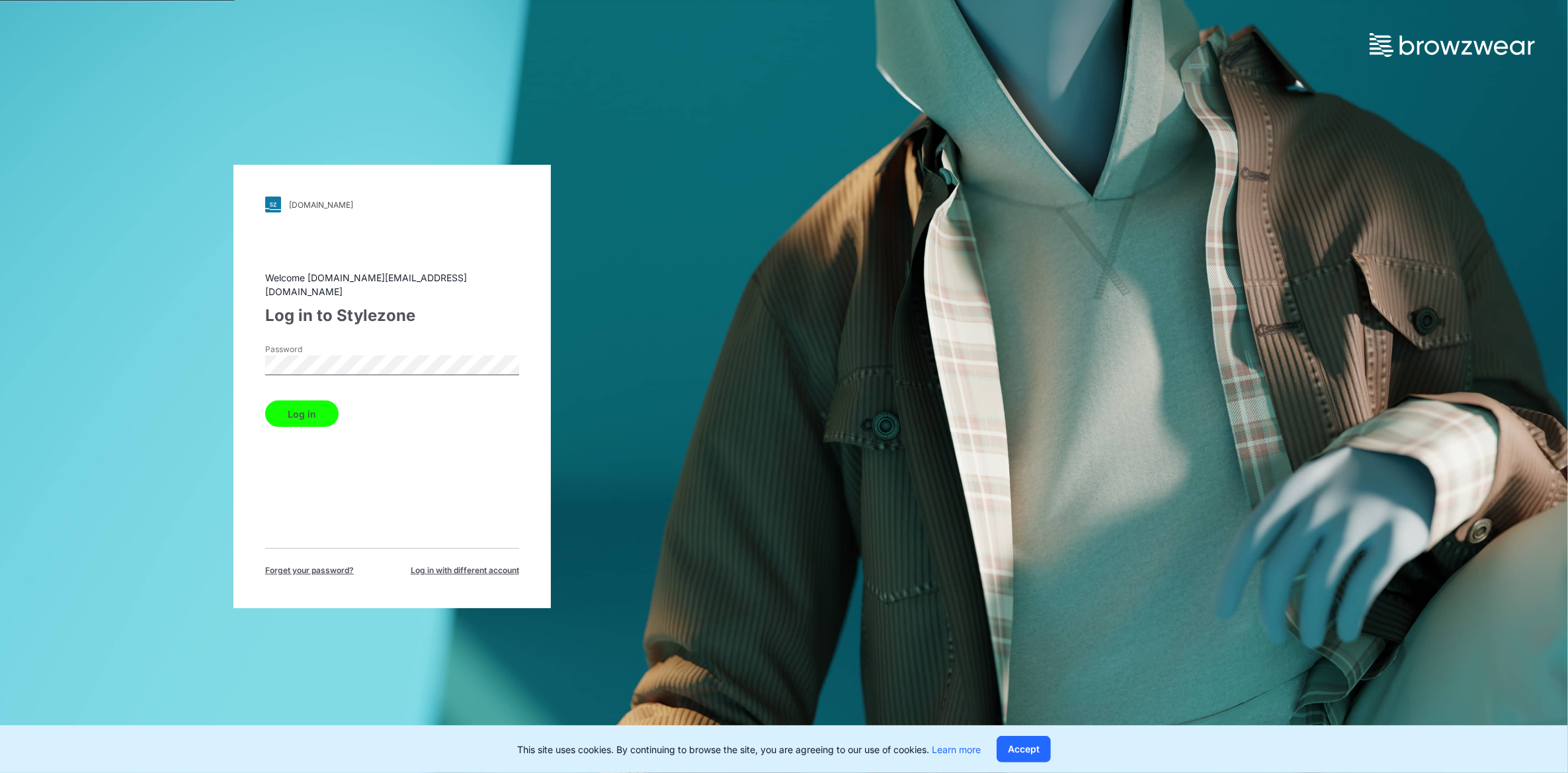
click at [330, 405] on button "Log in" at bounding box center [302, 413] width 74 height 27
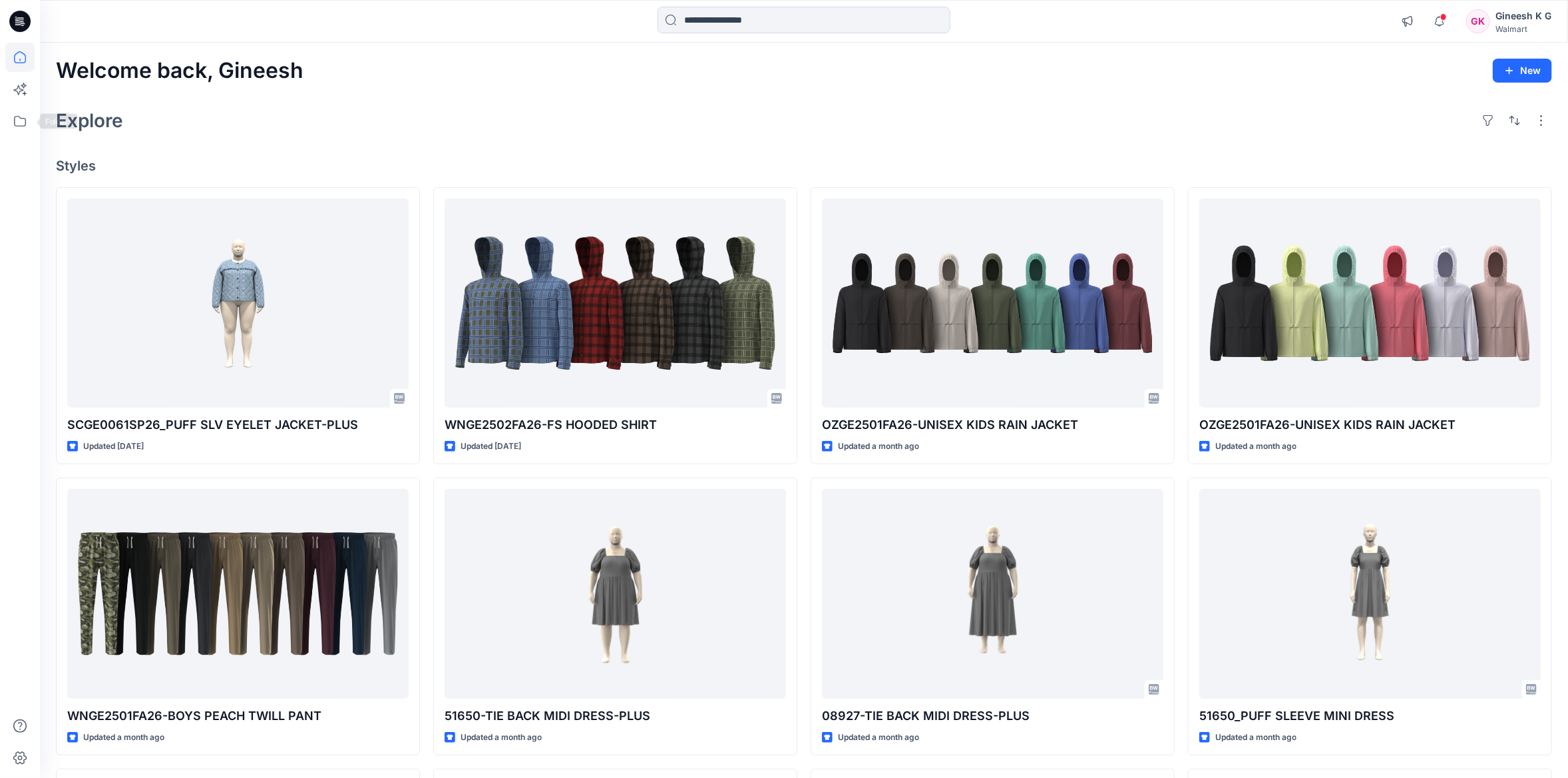
click at [1, 128] on div at bounding box center [20, 389] width 40 height 778
click at [11, 119] on icon at bounding box center [20, 122] width 29 height 29
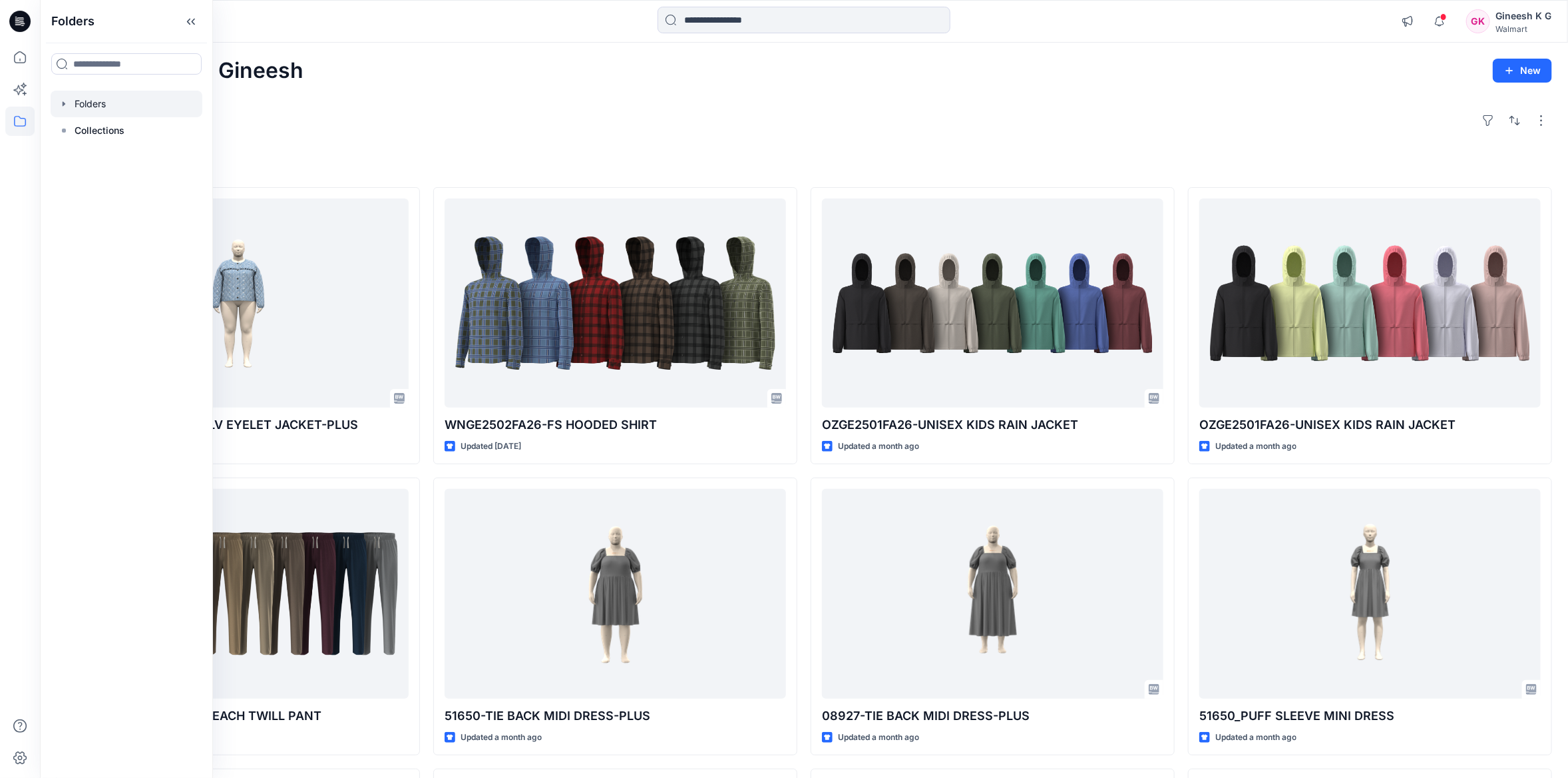
click at [107, 107] on div at bounding box center [126, 104] width 152 height 27
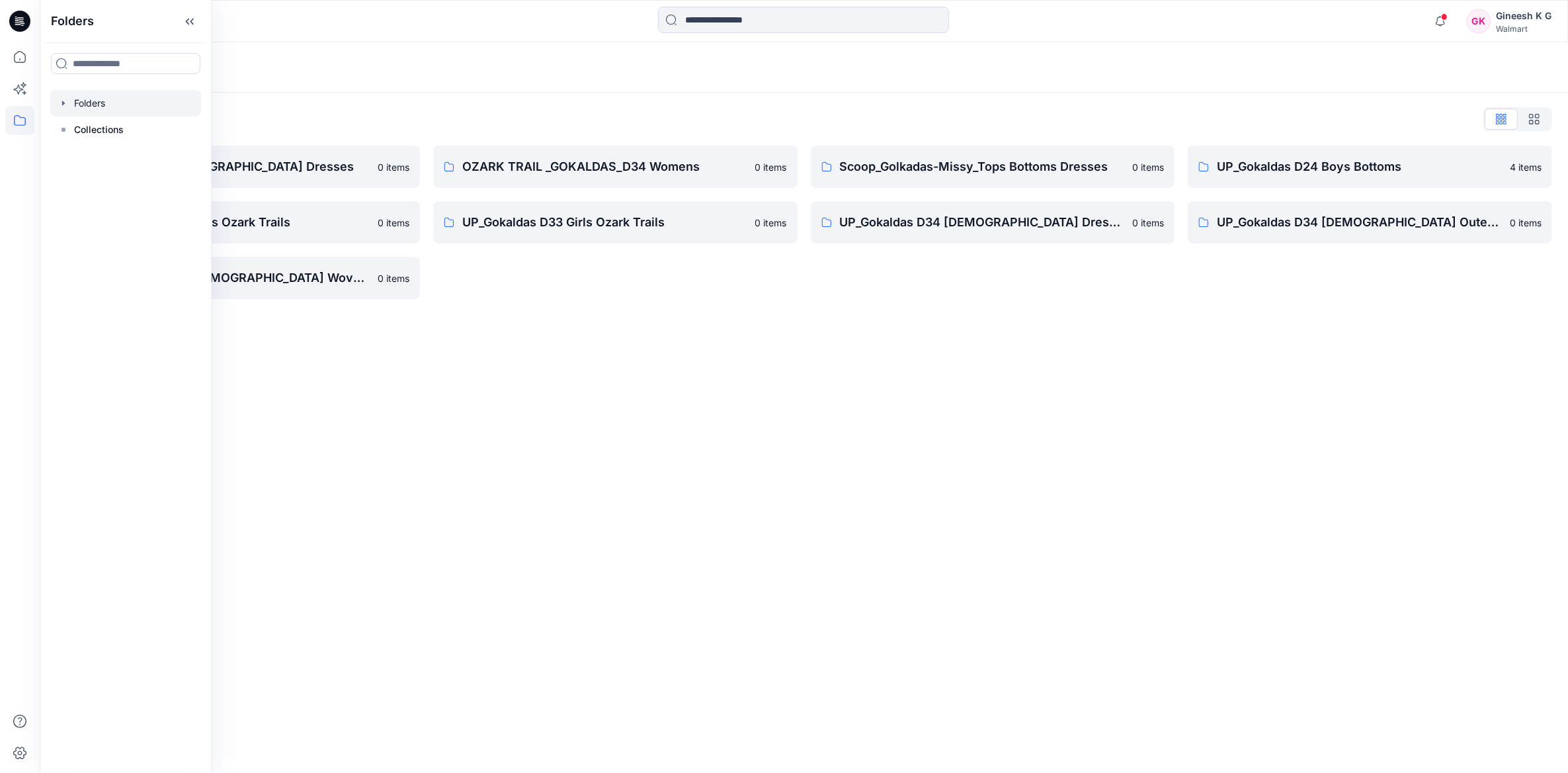
click at [716, 459] on div "Folders Folders List Gokaldas D34 Ladies Dresses 0 items UP_Gokaldas D24 Boys O…" at bounding box center [804, 407] width 1529 height 731
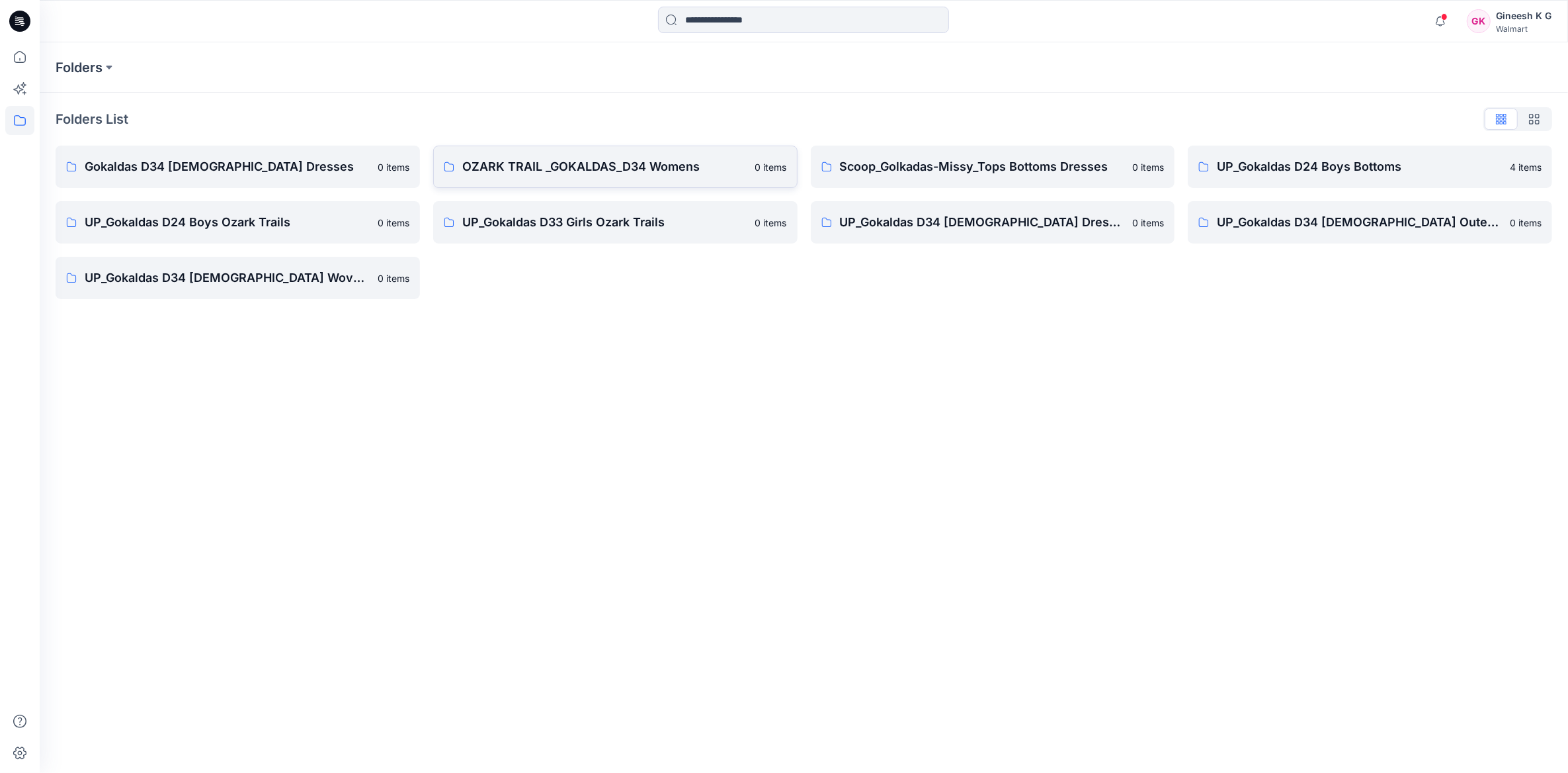
click at [647, 169] on p "OZARK TRAIL _GOKALDAS_D34 Womens" at bounding box center [605, 167] width 285 height 19
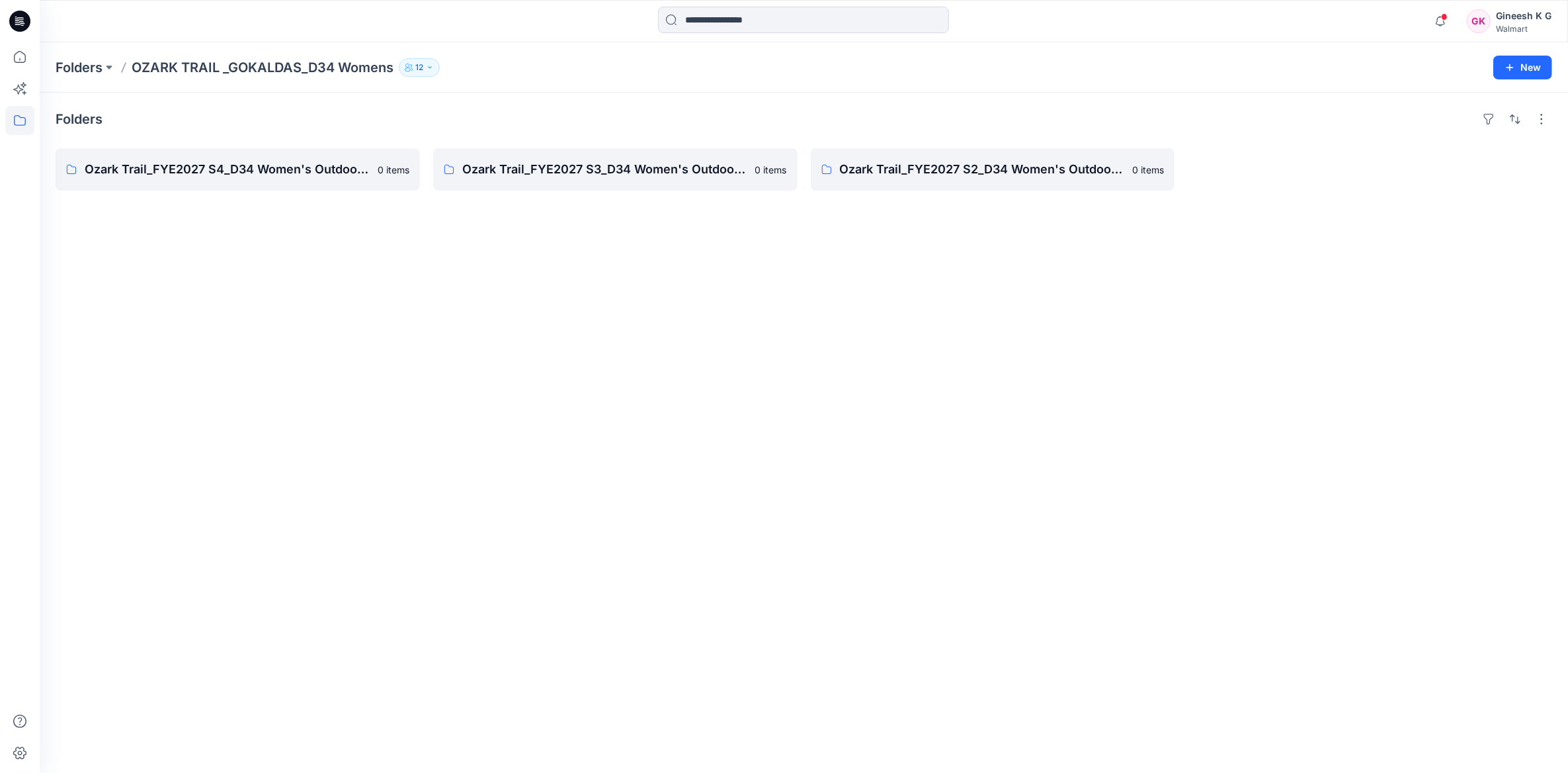
click at [437, 284] on div "Folders Ozark Trail_FYE2027 S4_D34 Women's Outdoor - Gokaldas 0 items Ozark Tra…" at bounding box center [804, 433] width 1529 height 680
click at [637, 175] on p "Ozark Trail_FYE2027 S3_D34 Women's Outdoor - Gokaldas" at bounding box center [614, 169] width 304 height 19
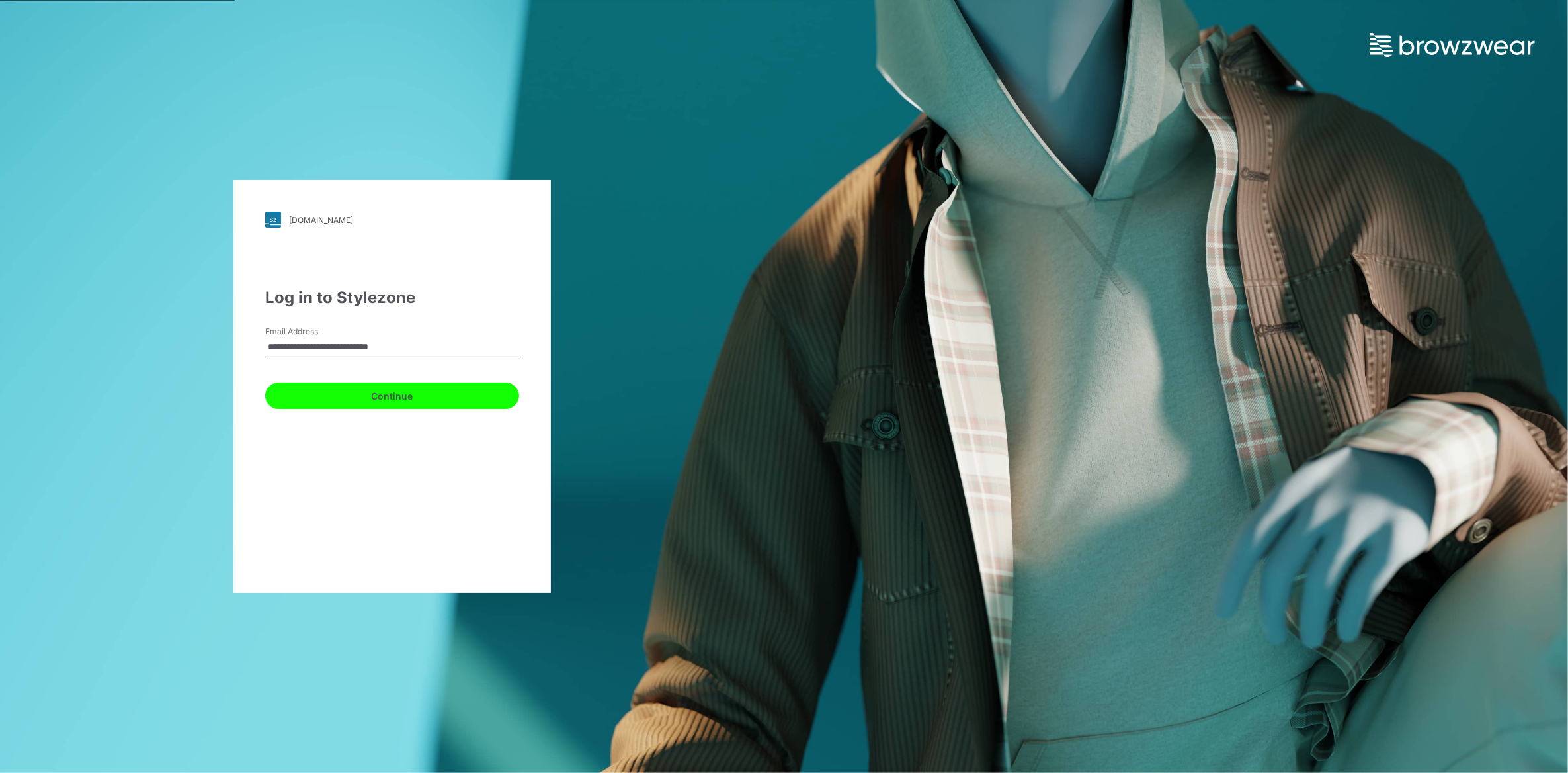
click at [310, 390] on button "Continue" at bounding box center [392, 395] width 254 height 27
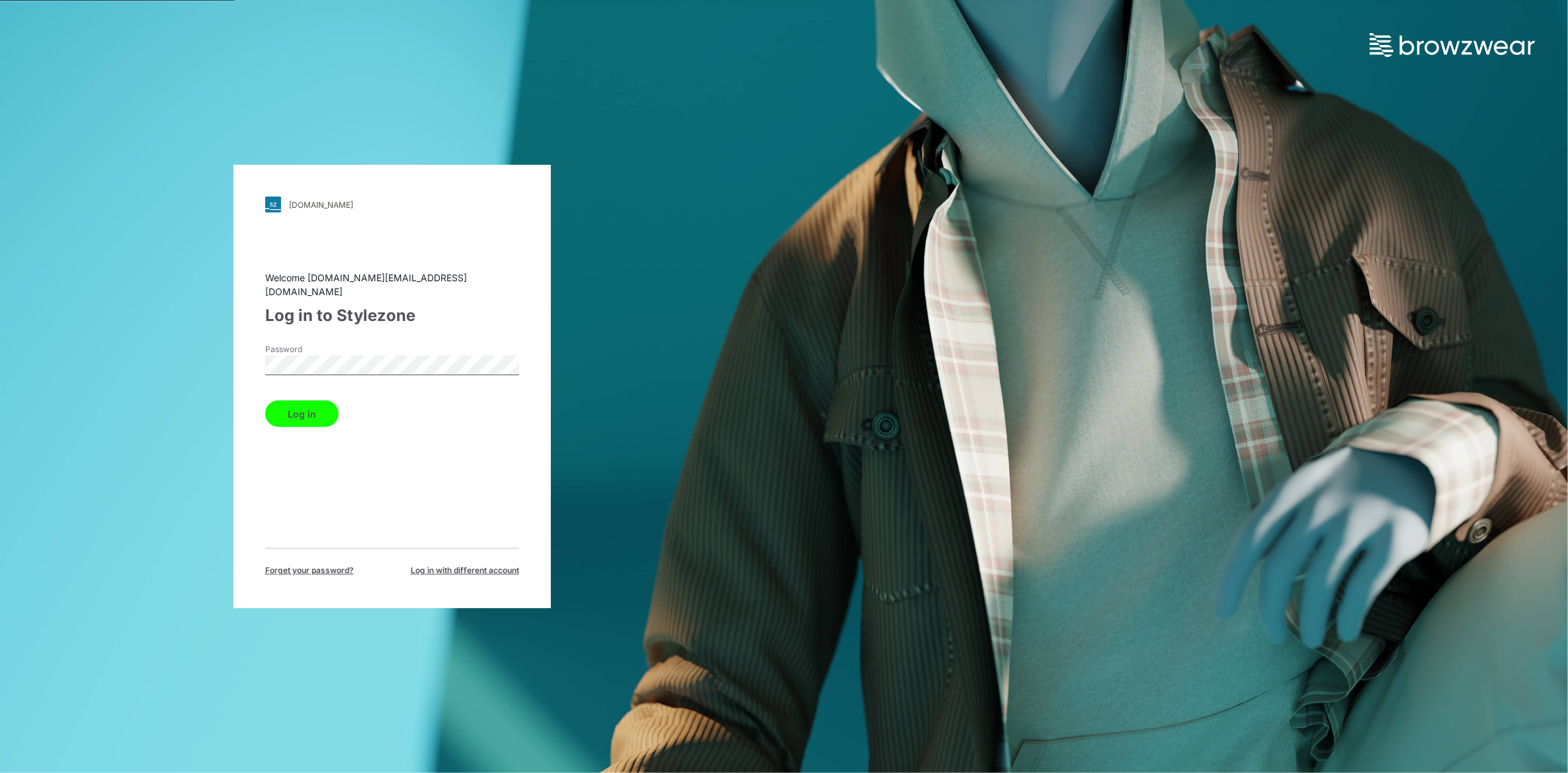
click at [310, 407] on button "Log in" at bounding box center [302, 413] width 74 height 27
